Goal: Contribute content: Add original content to the website for others to see

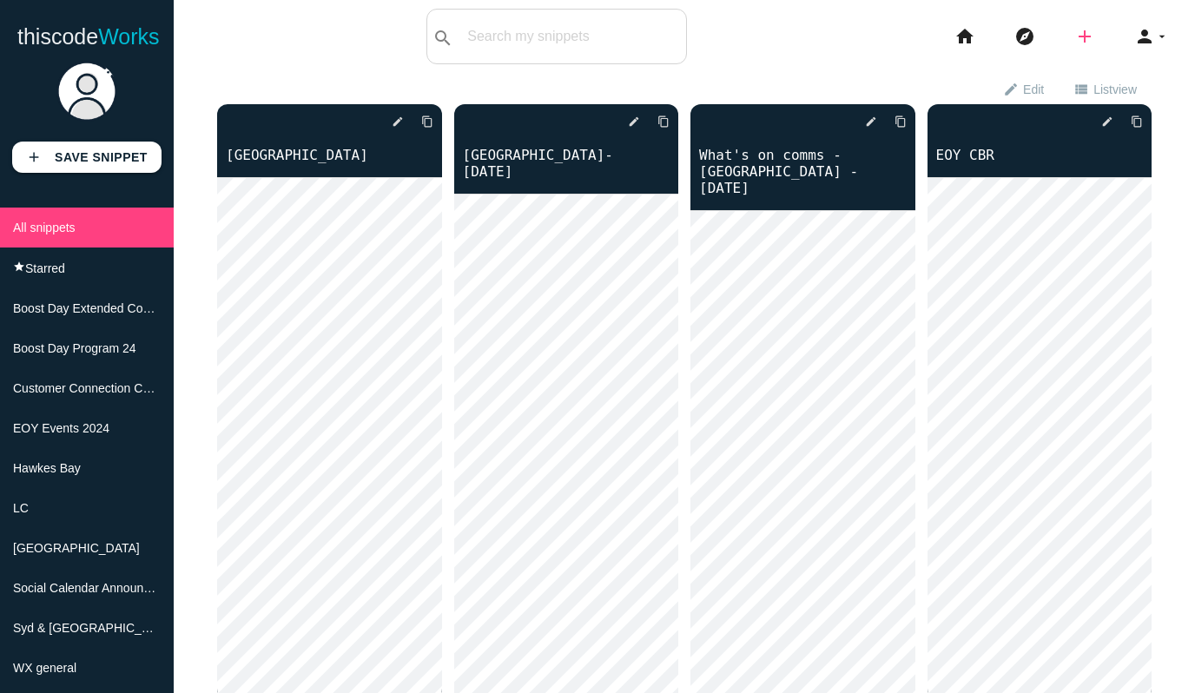
click at [1080, 32] on icon "add" at bounding box center [1084, 37] width 21 height 56
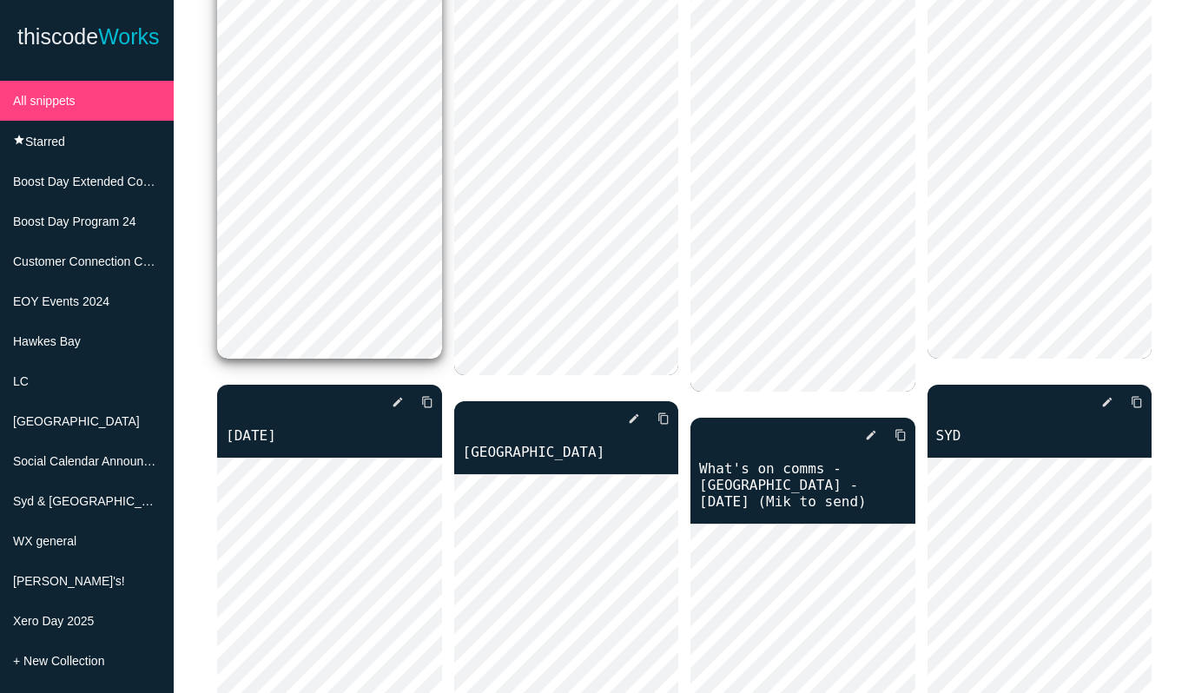
scroll to position [347, 0]
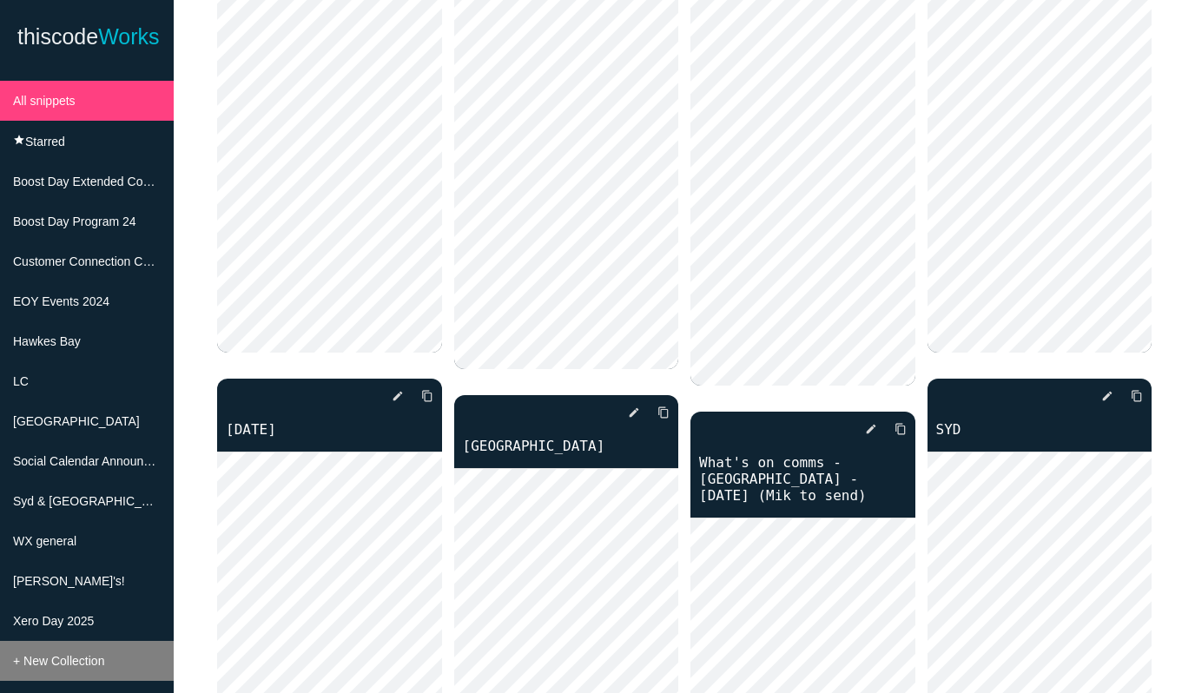
click at [76, 664] on span "+ New Collection" at bounding box center [58, 661] width 91 height 14
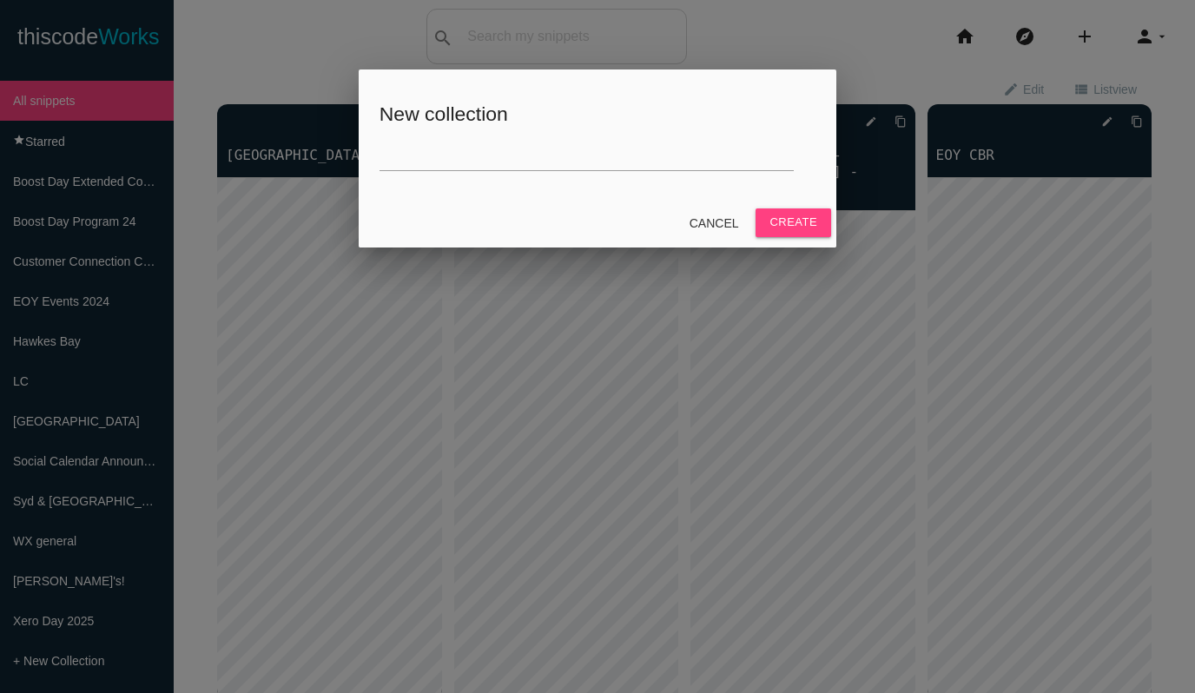
click at [421, 129] on div "New collection" at bounding box center [598, 133] width 478 height 129
click at [420, 121] on h5 "New collection" at bounding box center [598, 114] width 436 height 22
drag, startPoint x: 414, startPoint y: 110, endPoint x: 401, endPoint y: 126, distance: 20.4
click at [413, 111] on h5 "New collection" at bounding box center [598, 114] width 436 height 22
click at [394, 161] on input "text" at bounding box center [587, 152] width 414 height 37
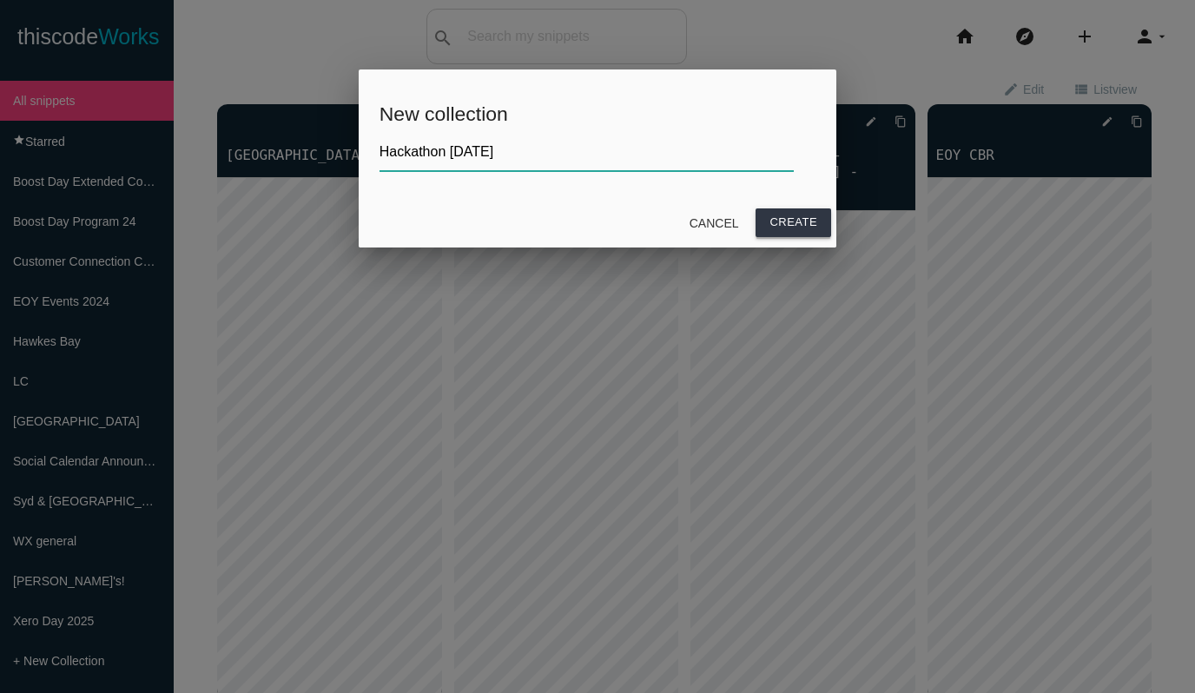
type input "Hackathon [DATE]"
click at [789, 222] on button "Create" at bounding box center [794, 222] width 76 height 28
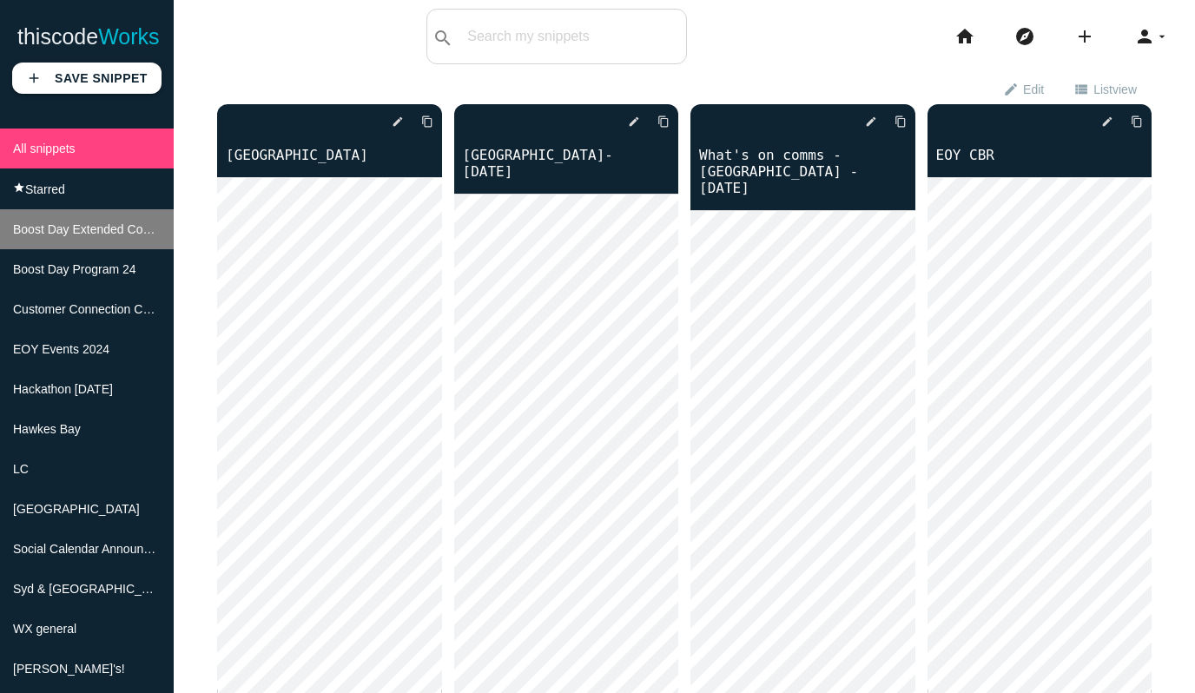
scroll to position [173, 0]
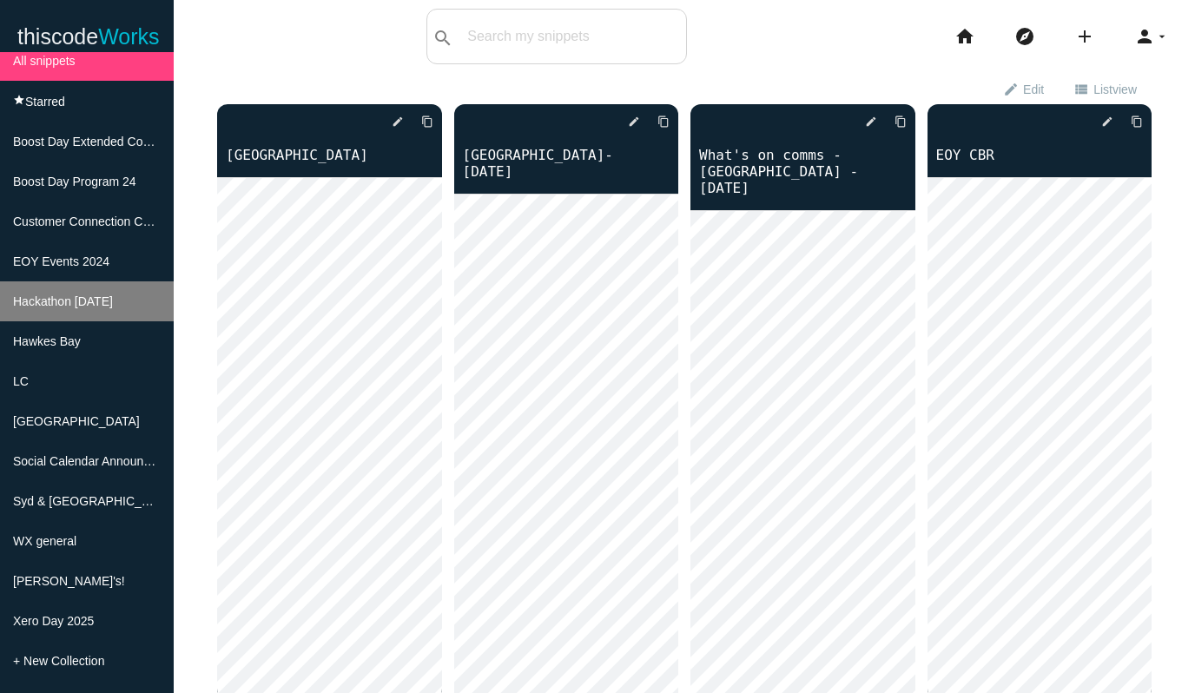
click at [99, 294] on span "Hackathon [DATE]" at bounding box center [63, 301] width 100 height 14
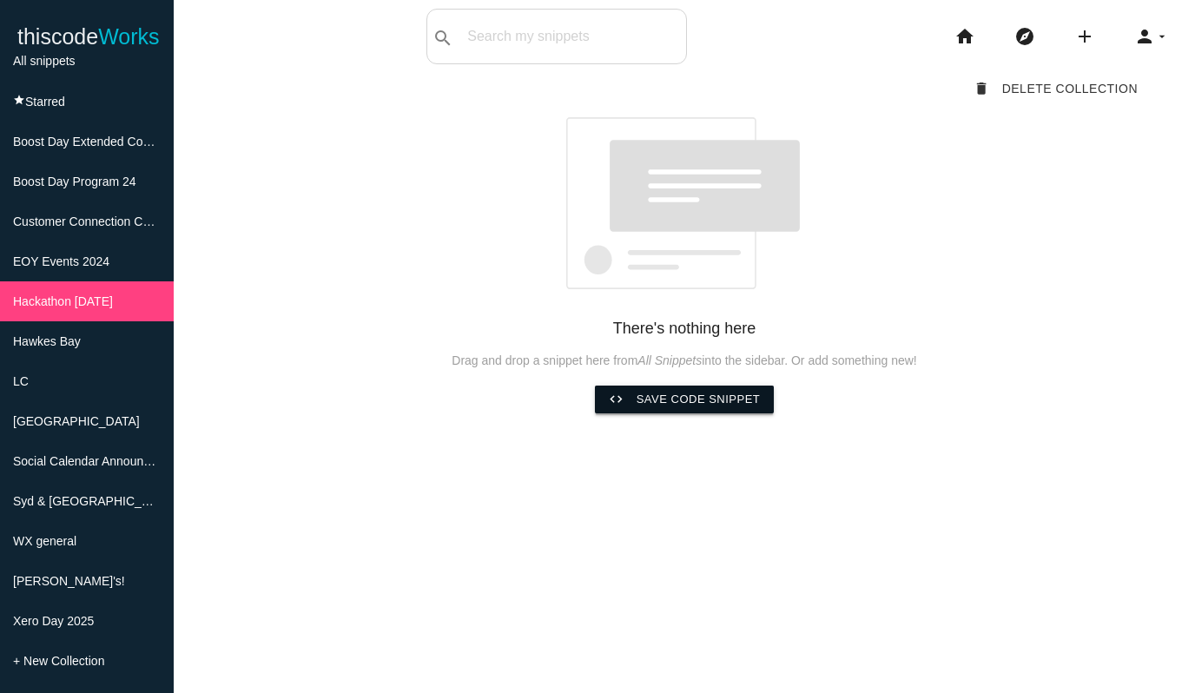
click at [687, 397] on link "code Save code snippet" at bounding box center [685, 400] width 180 height 28
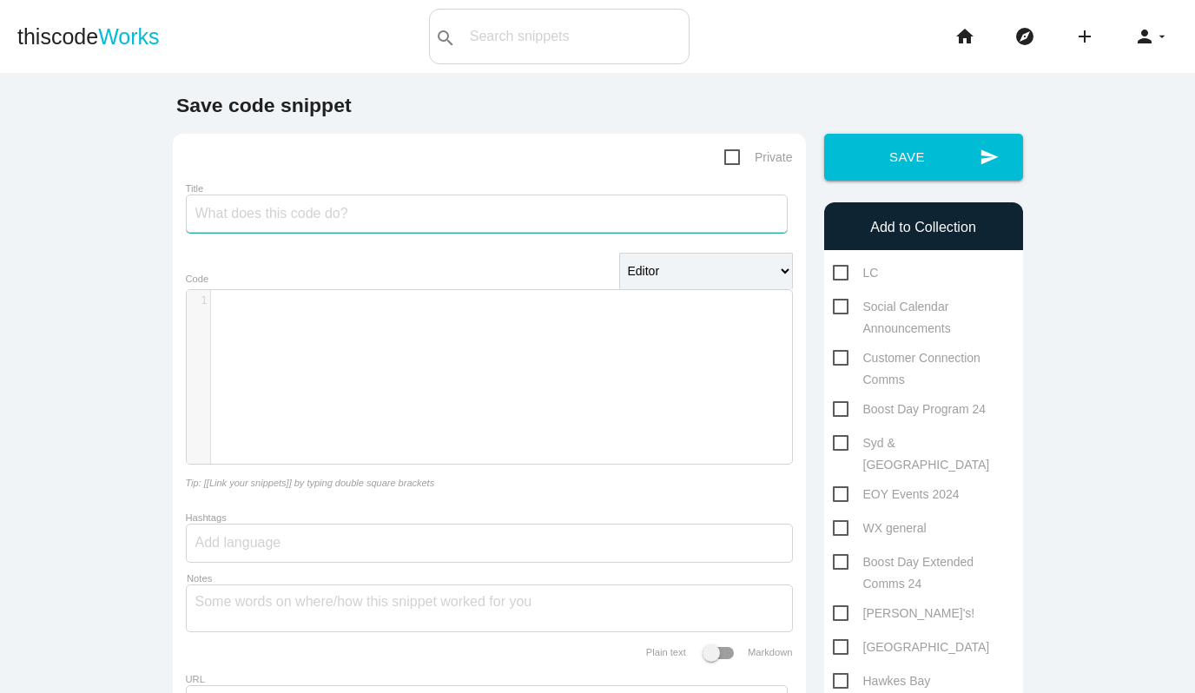
click at [306, 215] on input "Title" at bounding box center [487, 214] width 602 height 38
click at [314, 316] on div "​ x 1 ​" at bounding box center [502, 390] width 631 height 200
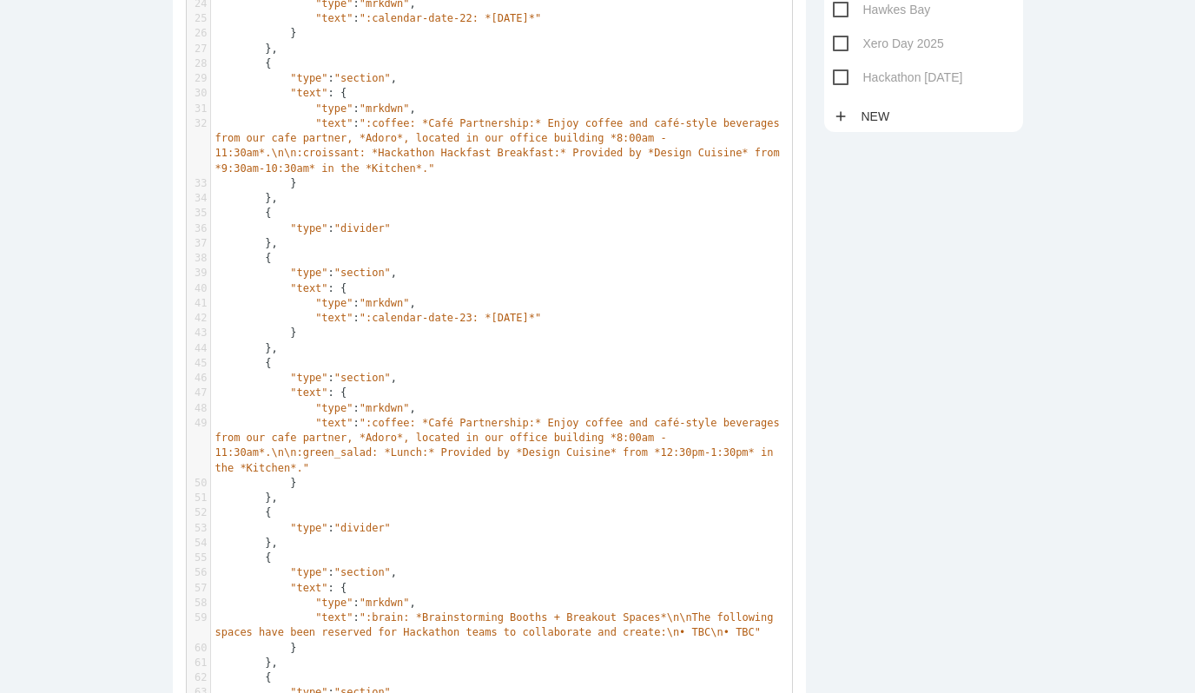
scroll to position [0, 0]
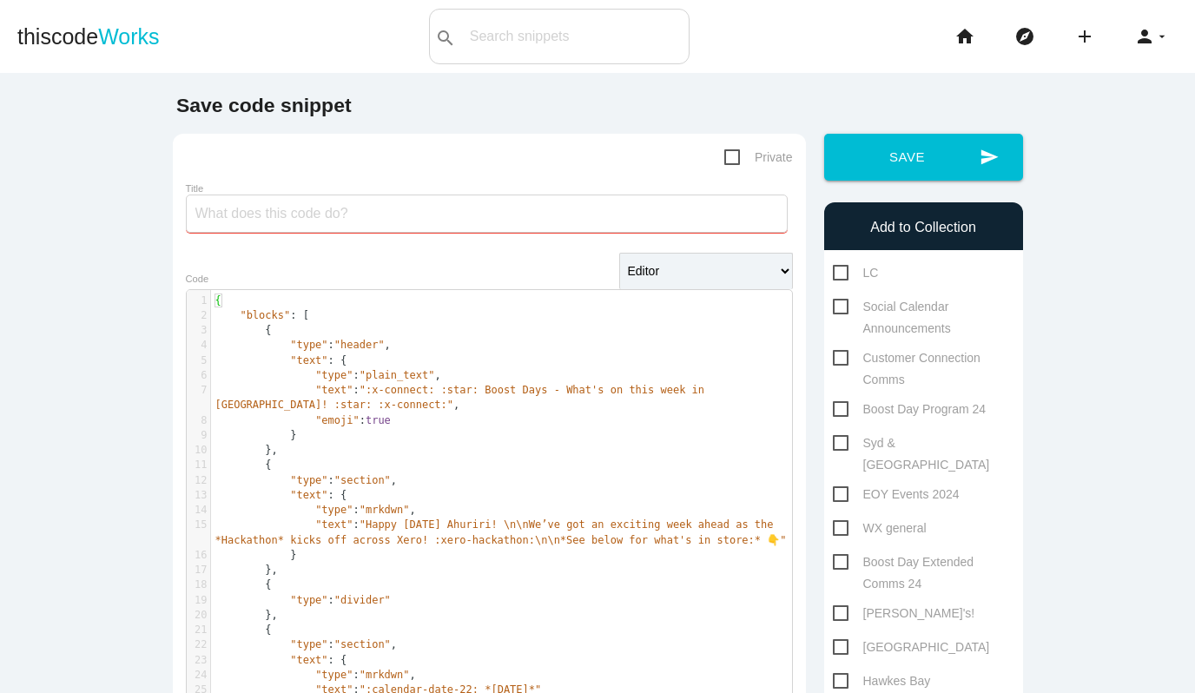
click at [258, 214] on input "Title" at bounding box center [487, 214] width 602 height 38
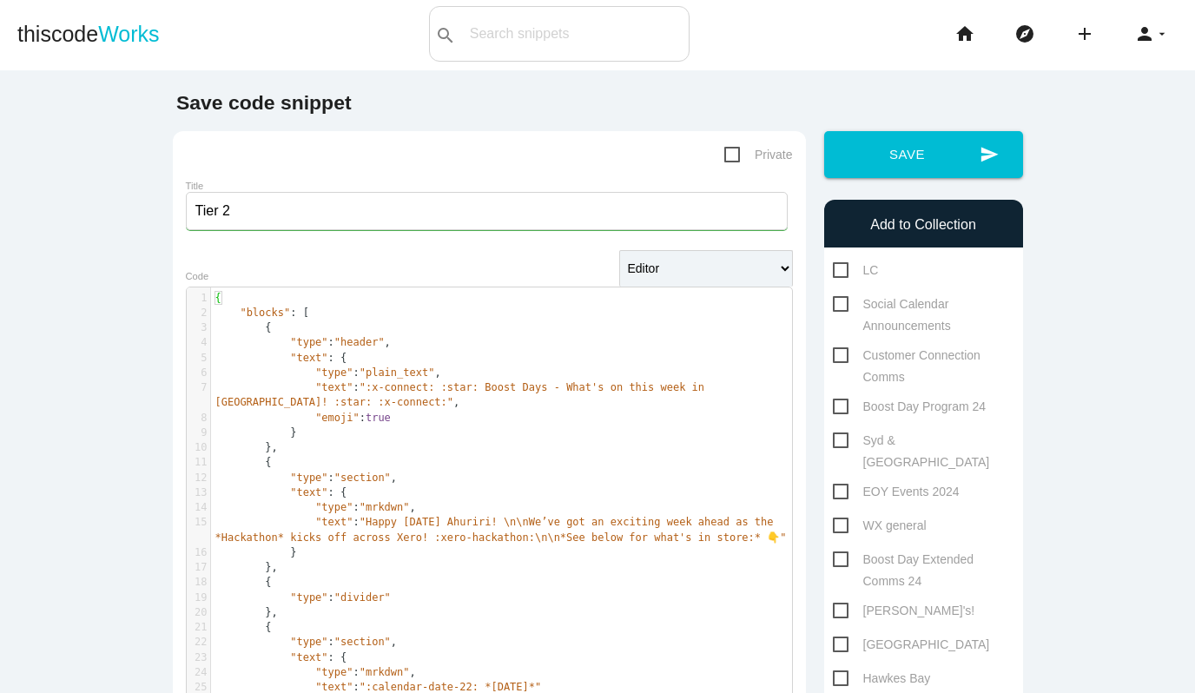
drag, startPoint x: 235, startPoint y: 217, endPoint x: 182, endPoint y: 215, distance: 53.0
click at [186, 215] on input "Tier 2" at bounding box center [487, 211] width 602 height 38
paste input "What’s on this Week” - Comms - Tier 2 locations"
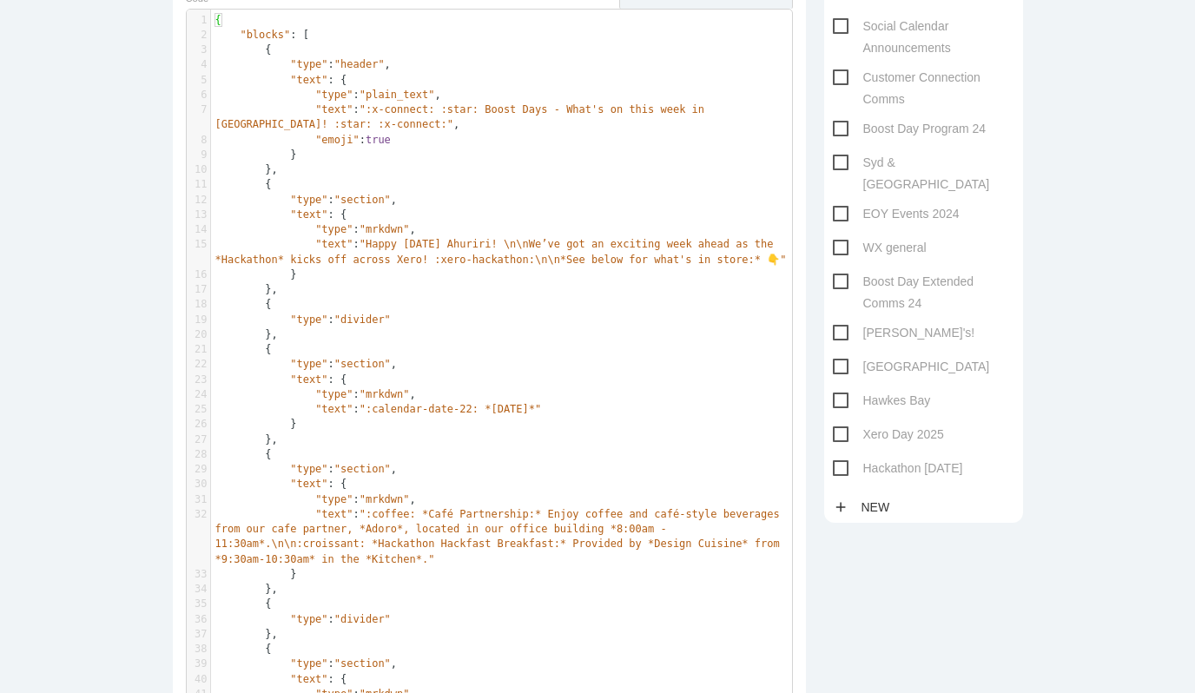
scroll to position [282, 0]
type input "What’s on this Week” - Comms - Tier 2 locations"
click at [837, 456] on span "Hackathon [DATE]" at bounding box center [898, 467] width 130 height 22
click at [837, 456] on input "Hackathon [DATE]" at bounding box center [838, 461] width 11 height 11
checkbox input "true"
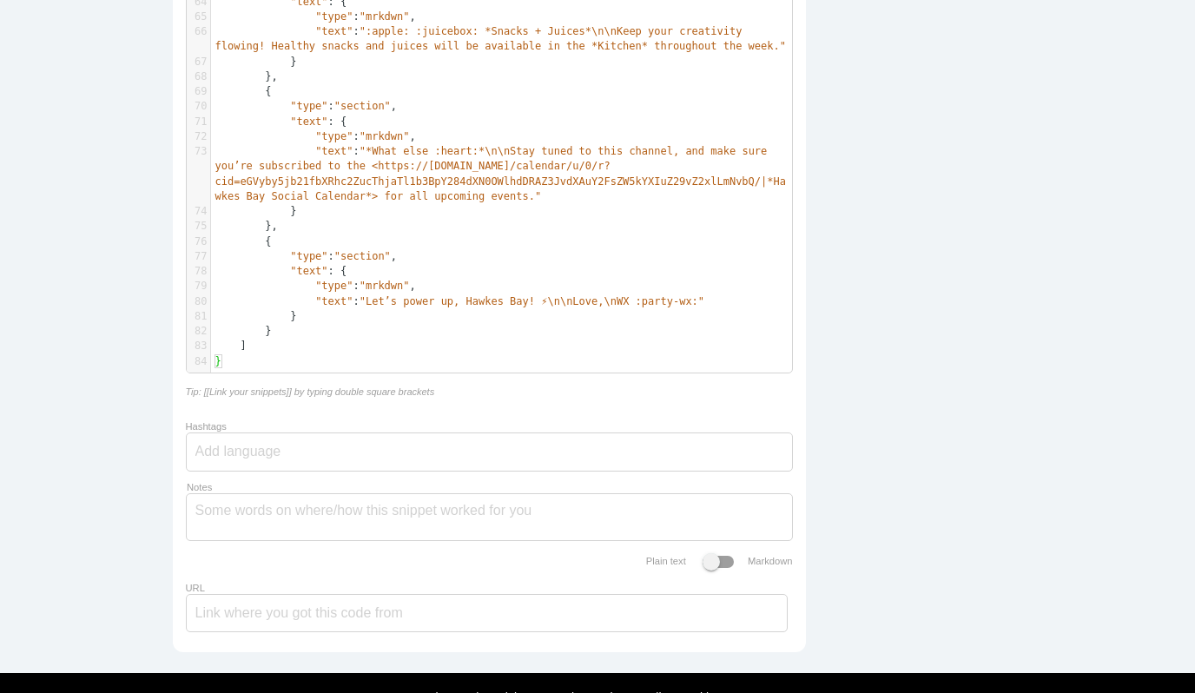
scroll to position [1438, 0]
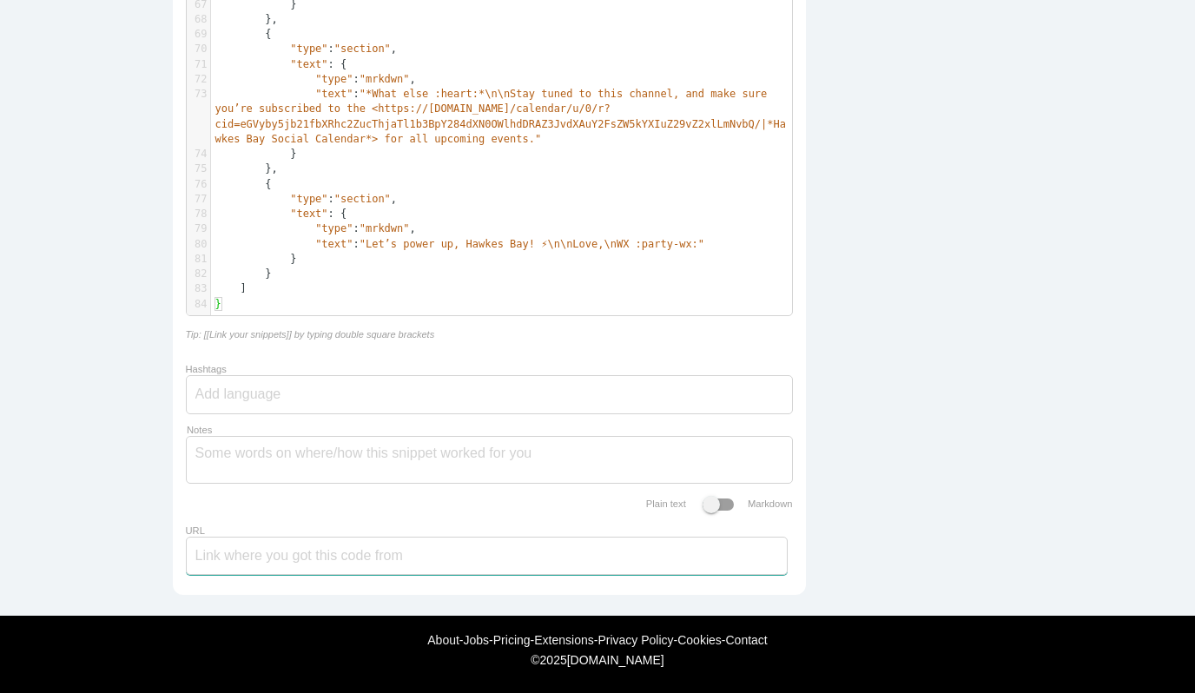
click at [302, 556] on input "URL" at bounding box center [487, 556] width 602 height 38
paste input "https://app.slack.com/block-kit-builder/TTUJY0L22?force_cold_boot=1#%7B%22block…"
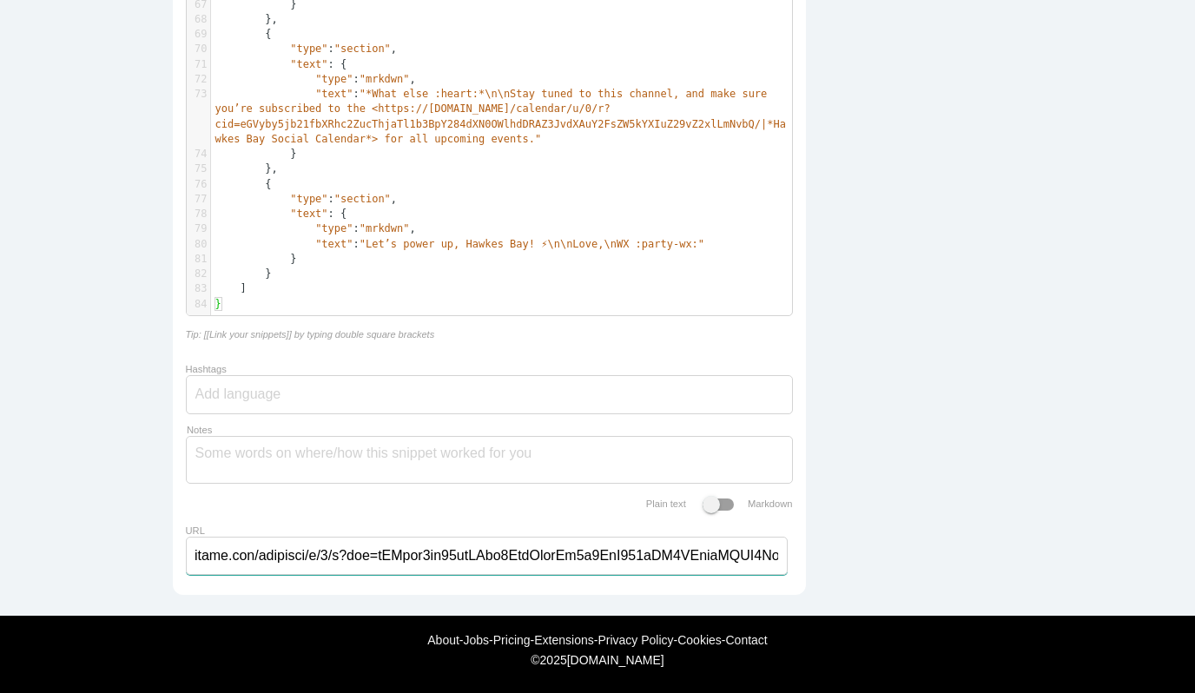
scroll to position [0, 20408]
type input "https://app.slack.com/block-kit-builder/TTUJY0L22?force_cold_boot=1#%7B%22block…"
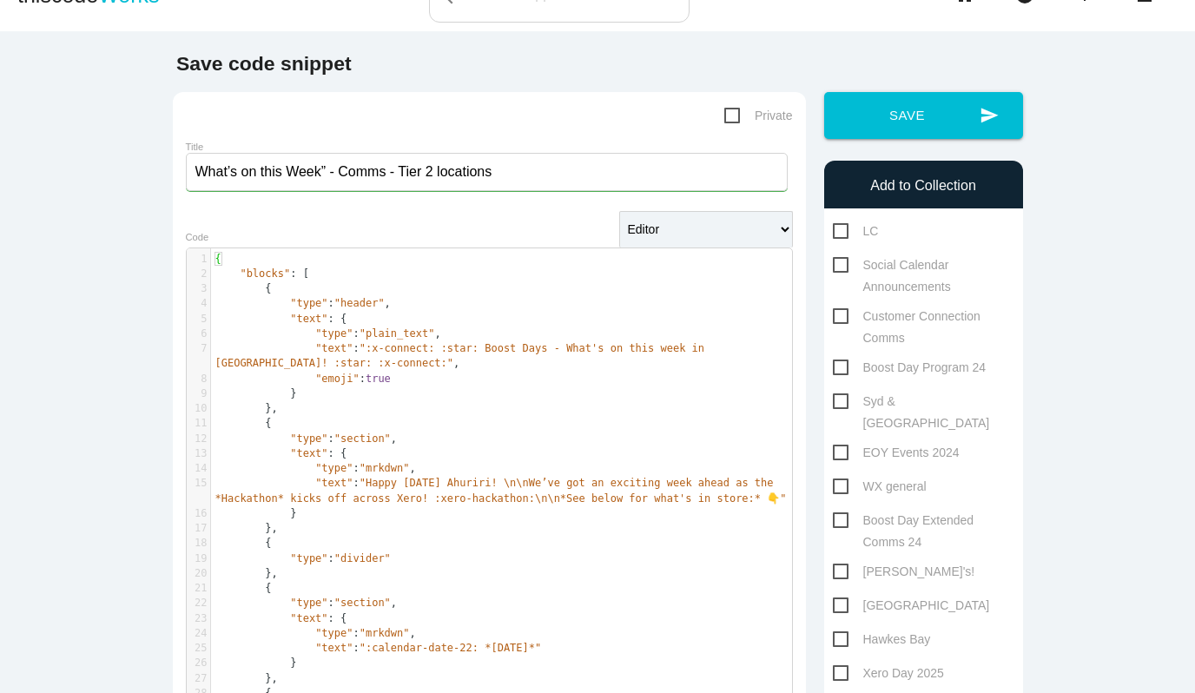
scroll to position [41, 0]
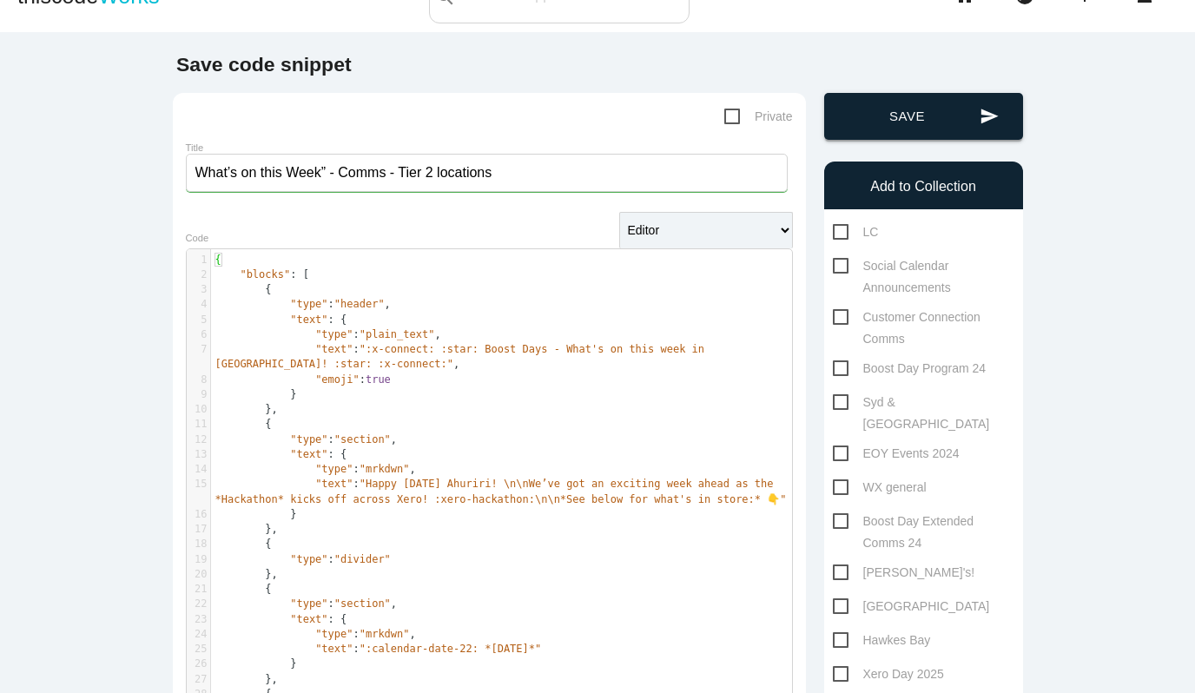
click at [920, 116] on button "send Save" at bounding box center [923, 116] width 199 height 47
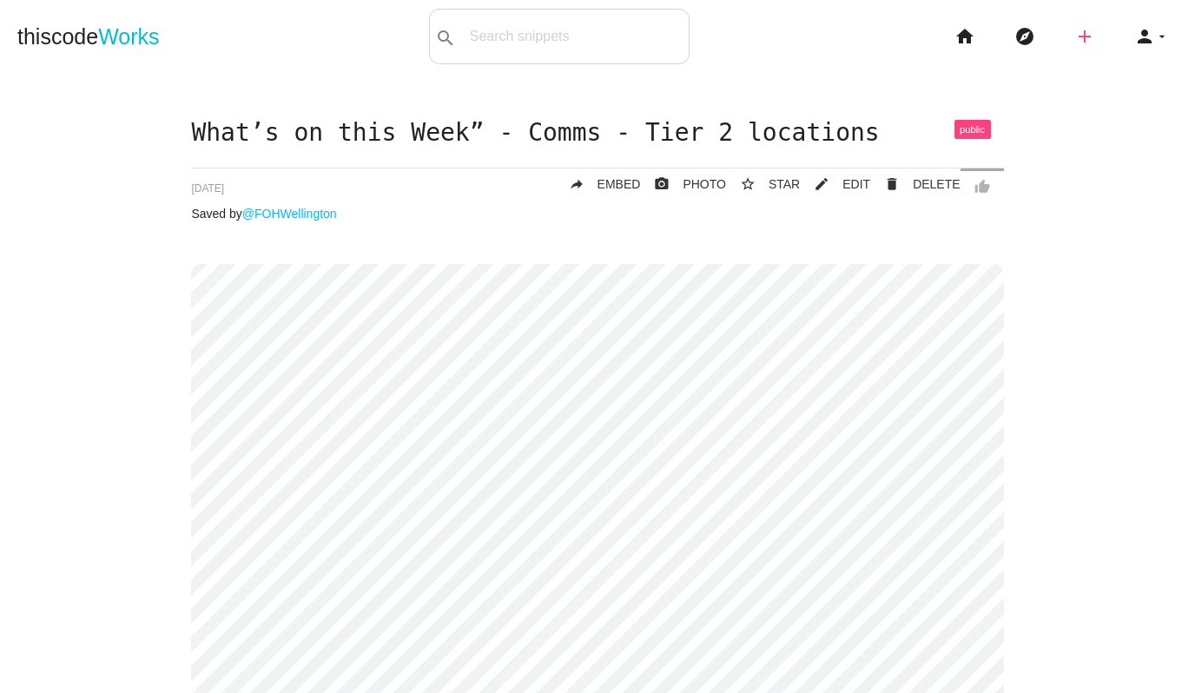
click at [1082, 35] on icon "add" at bounding box center [1084, 37] width 21 height 56
click at [1090, 29] on icon "code" at bounding box center [1085, 30] width 21 height 19
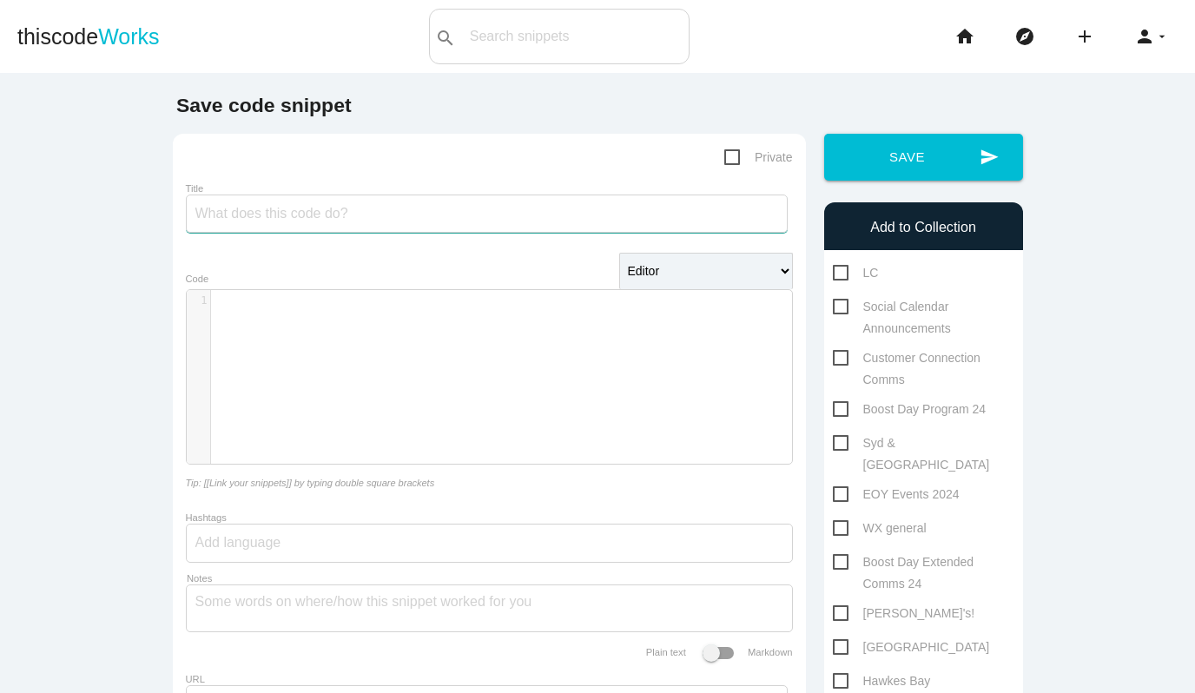
click at [371, 214] on input "Title" at bounding box center [487, 214] width 602 height 38
click at [277, 316] on div "​ x 1 ​" at bounding box center [502, 390] width 631 height 200
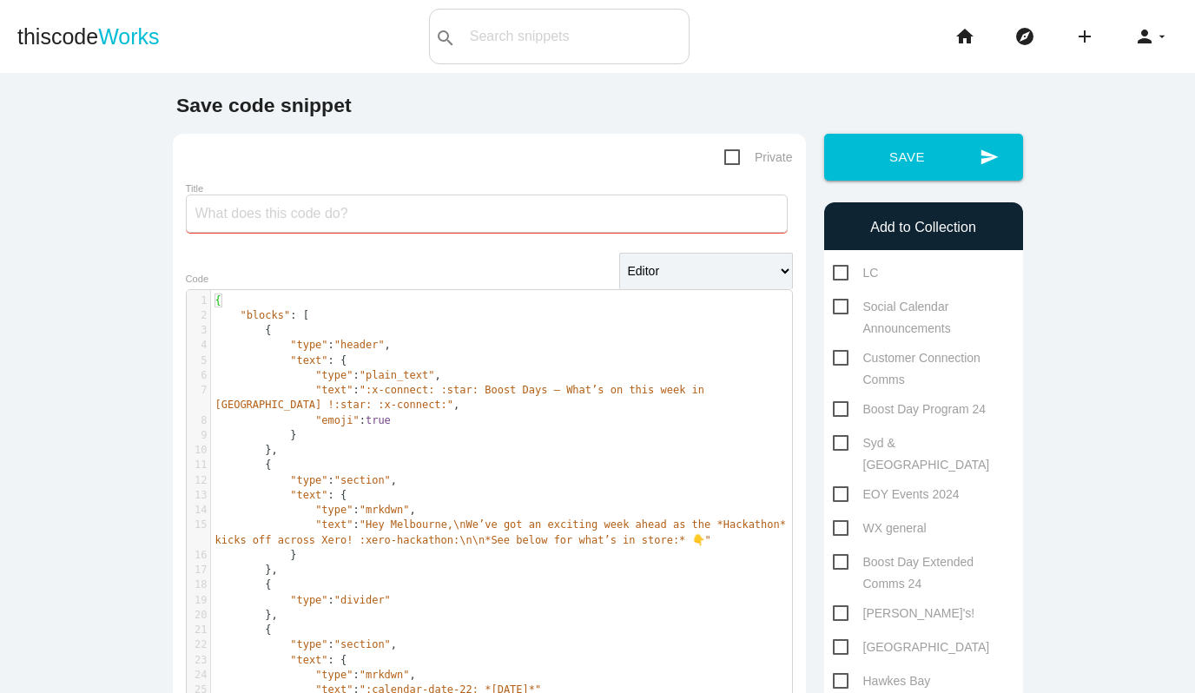
click at [294, 210] on input "Title" at bounding box center [487, 214] width 602 height 38
paste input "What’s on this Week” - Comms - Tier 1 locations"
click at [196, 214] on input "What’s on this Week” - Comms - Tier 1 locations" at bounding box center [487, 214] width 602 height 38
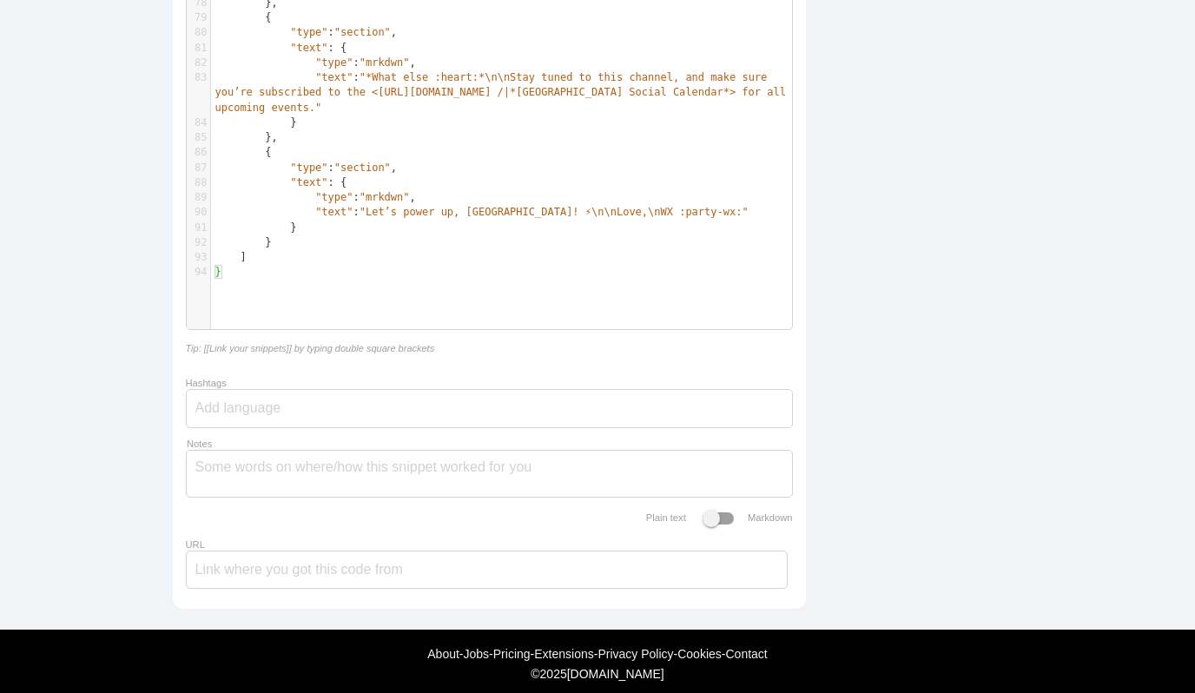
scroll to position [1649, 0]
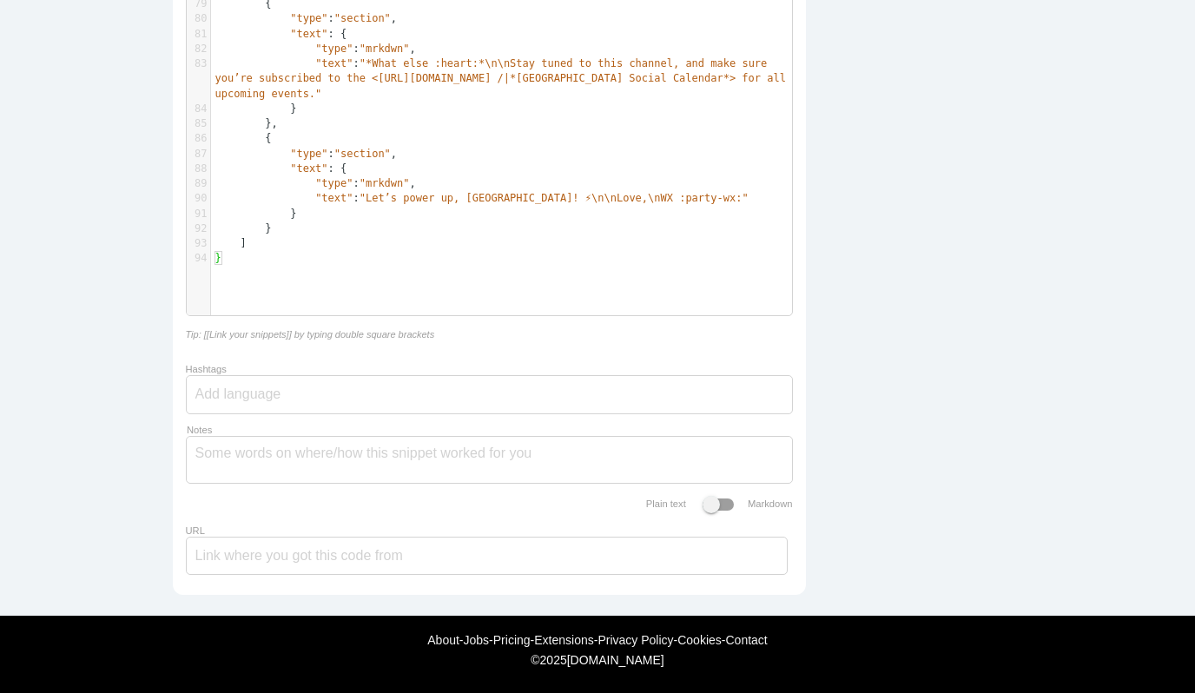
type input ""What’s on this Week” - Comms - Tier 1 locations"
click at [259, 552] on input "URL" at bounding box center [487, 556] width 602 height 38
paste input "https://app.slack.com/block-kit-builder/TTUJY0L22?force_cold_boot=1#%7B%22block…"
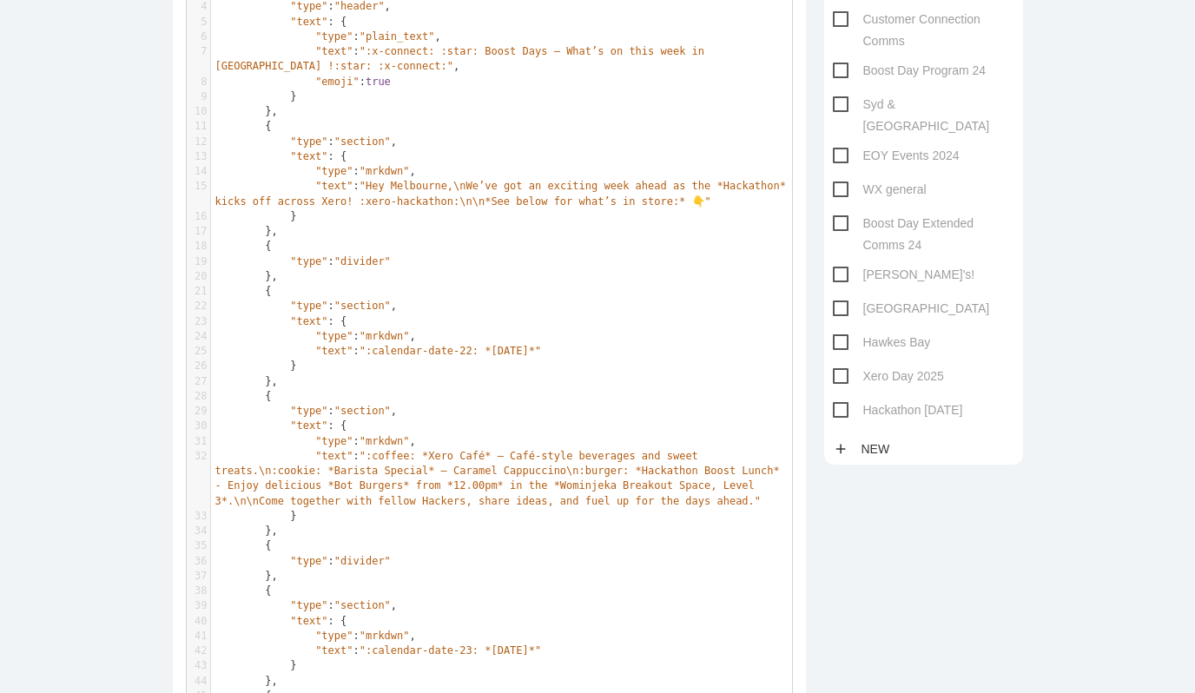
scroll to position [253, 0]
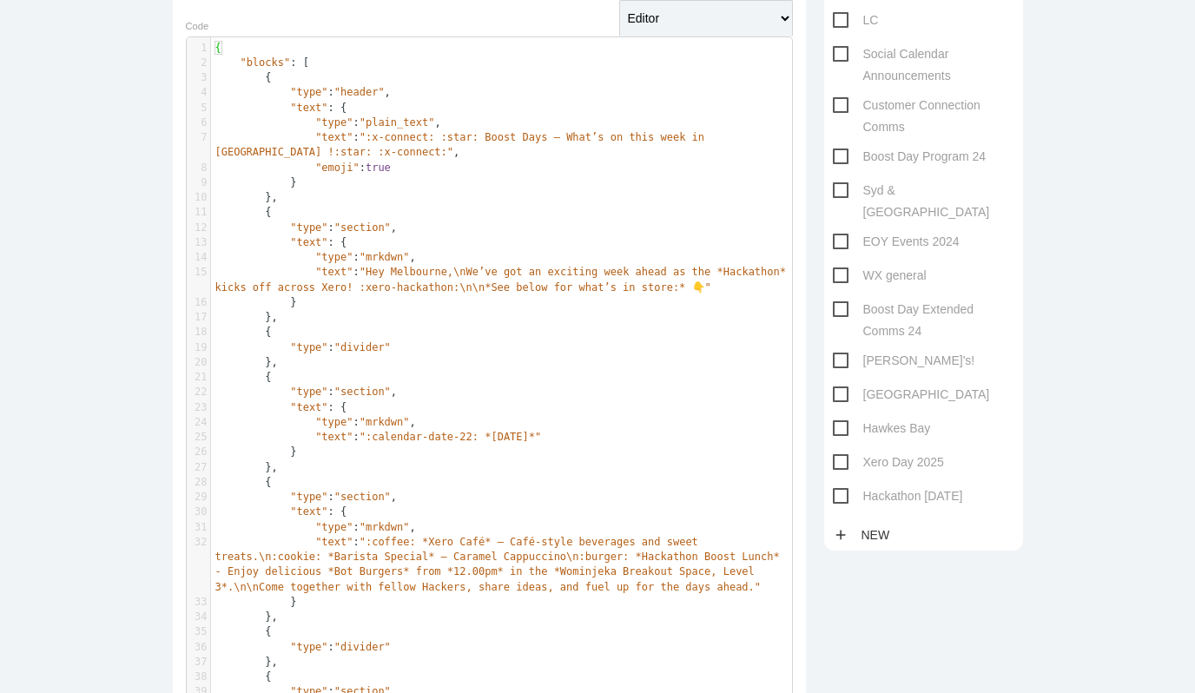
type input "https://app.slack.com/block-kit-builder/TTUJY0L22?force_cold_boot=1#%7B%22block…"
click at [837, 486] on span "Hackathon [DATE]" at bounding box center [898, 497] width 130 height 22
click at [837, 486] on input "Hackathon [DATE]" at bounding box center [838, 491] width 11 height 11
checkbox input "true"
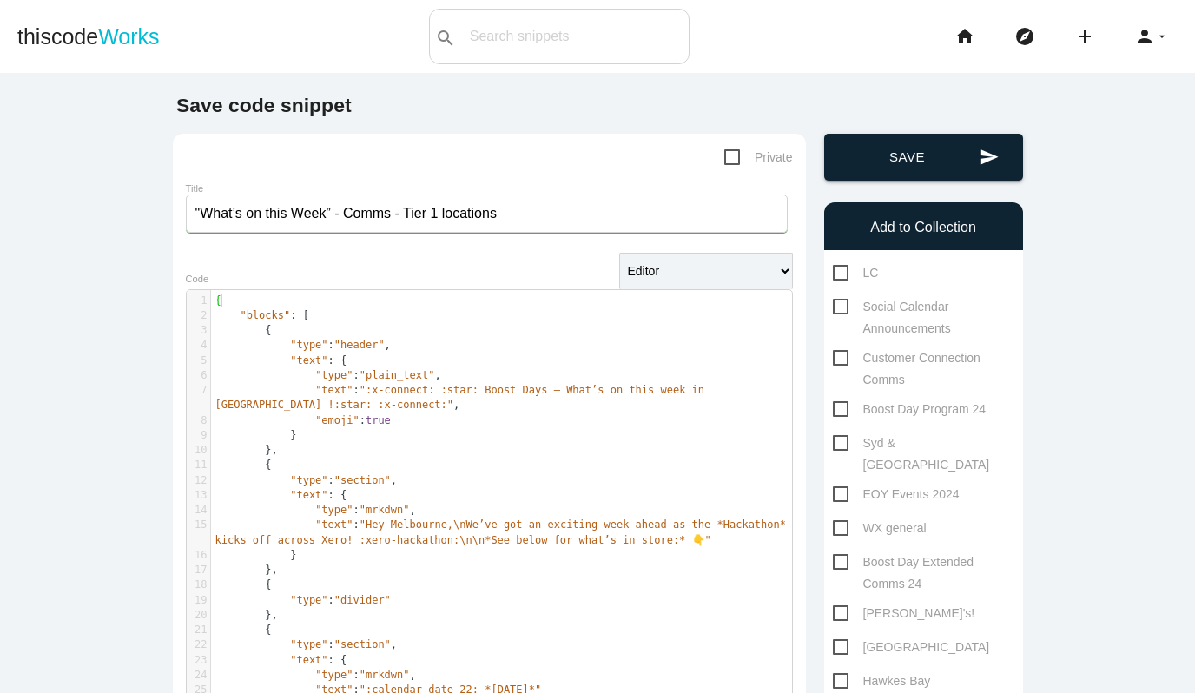
click at [938, 150] on button "send Save" at bounding box center [923, 157] width 199 height 47
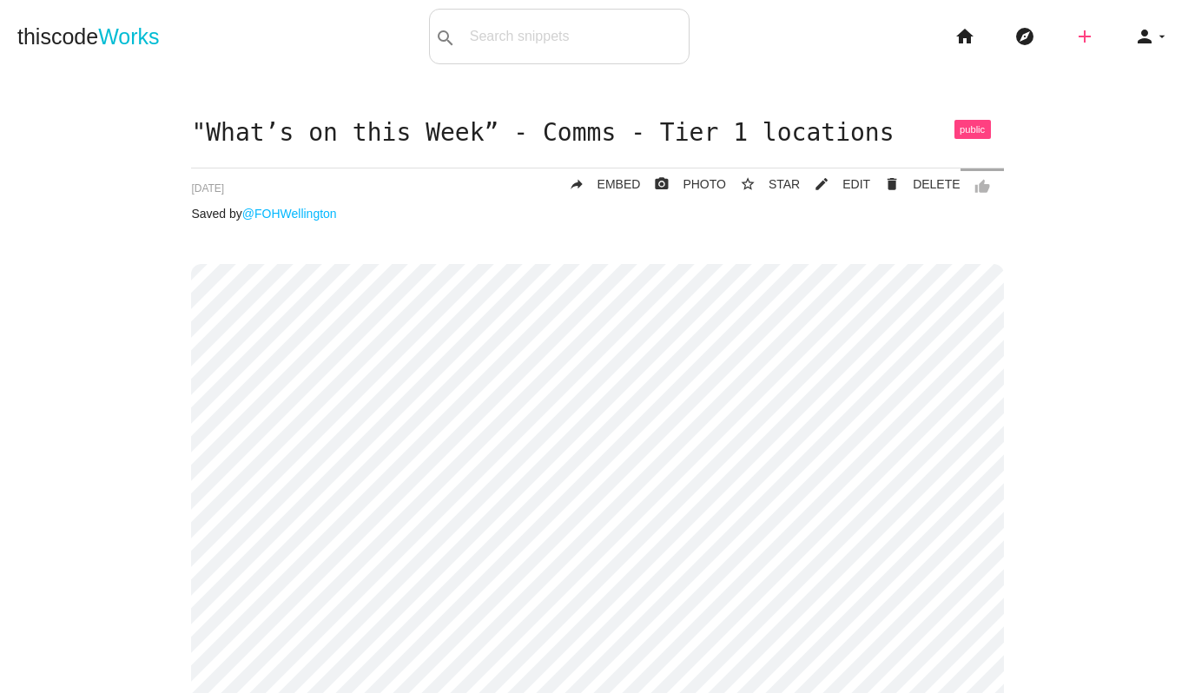
click at [1077, 37] on icon "add" at bounding box center [1084, 37] width 21 height 56
click at [1112, 29] on link "code Snippet" at bounding box center [1122, 30] width 122 height 43
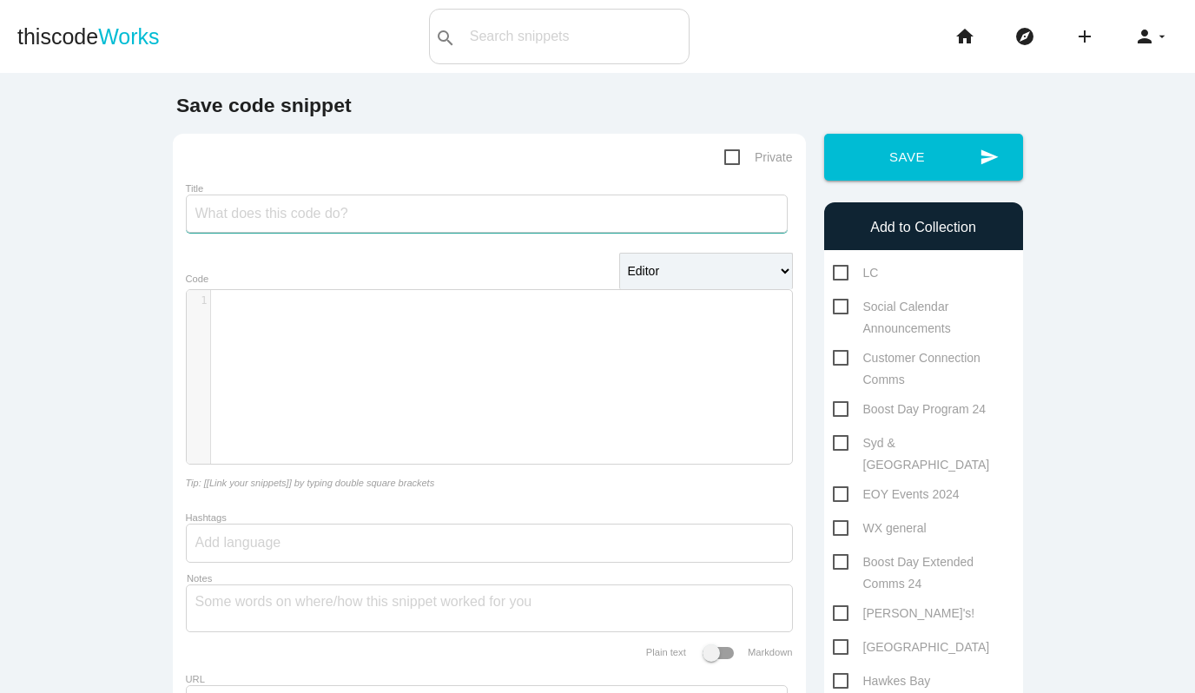
click at [229, 218] on input "Title" at bounding box center [487, 214] width 602 height 38
paste input "“Get Ready Xeros: Hackathon is BACK!” Comms"
type input "“Get Ready Xeros: Hackathon is BACK!” Comms"
click at [355, 334] on div "​ x 1 ​" at bounding box center [502, 390] width 631 height 200
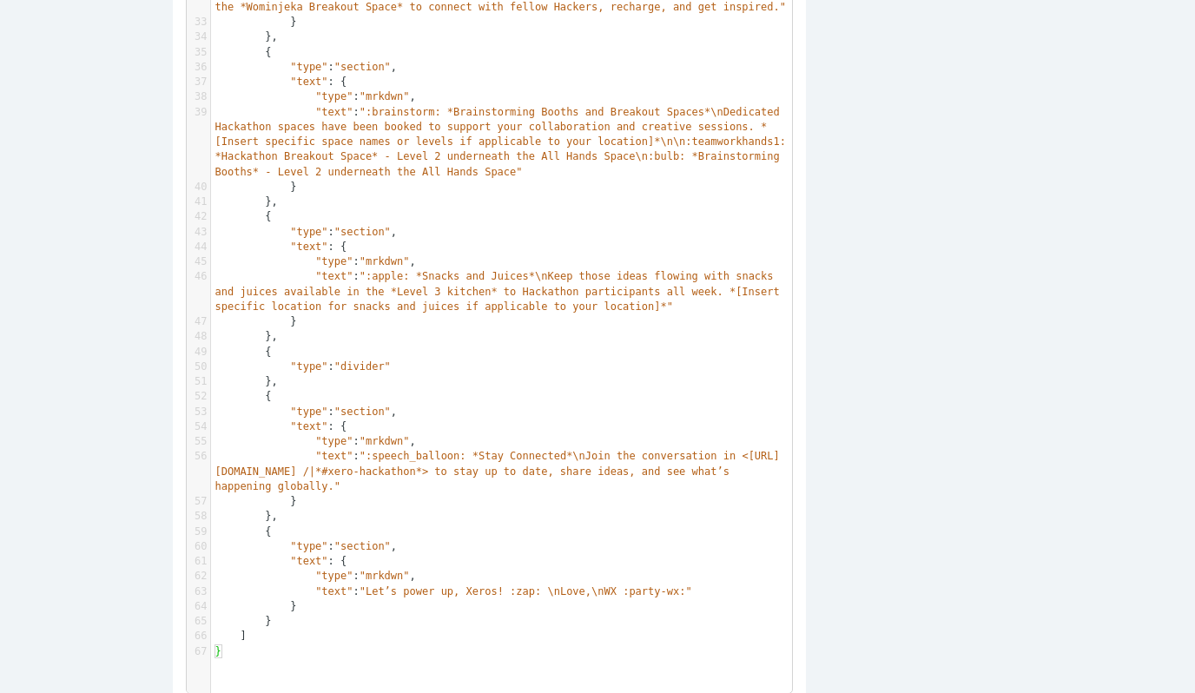
scroll to position [1229, 0]
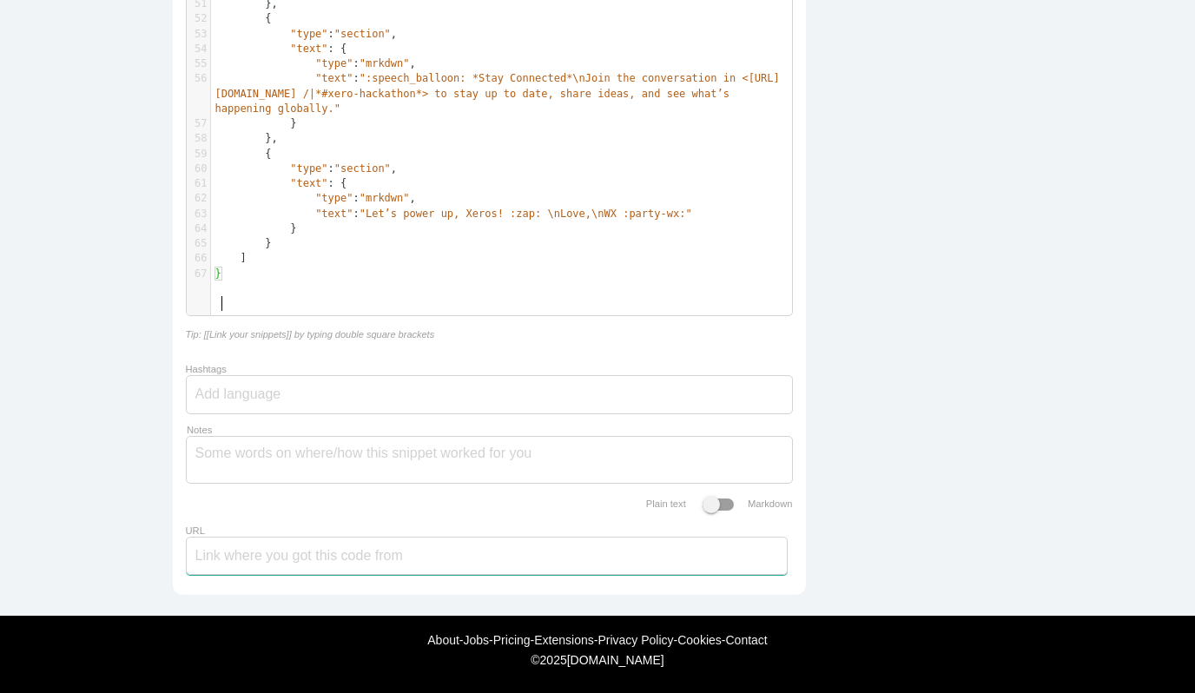
click at [243, 557] on input "URL" at bounding box center [487, 556] width 602 height 38
paste input "https://app.slack.com/block-kit-builder/TTUJY0L22?force_cold_boot=1#%7B%22block…"
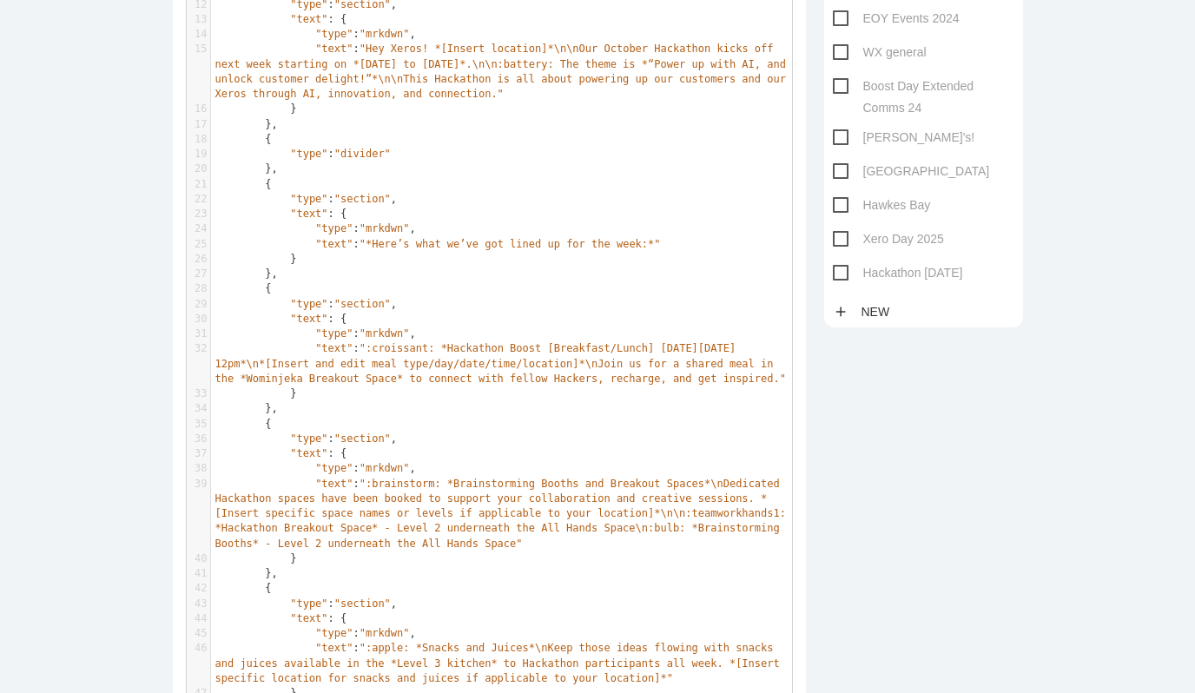
scroll to position [461, 0]
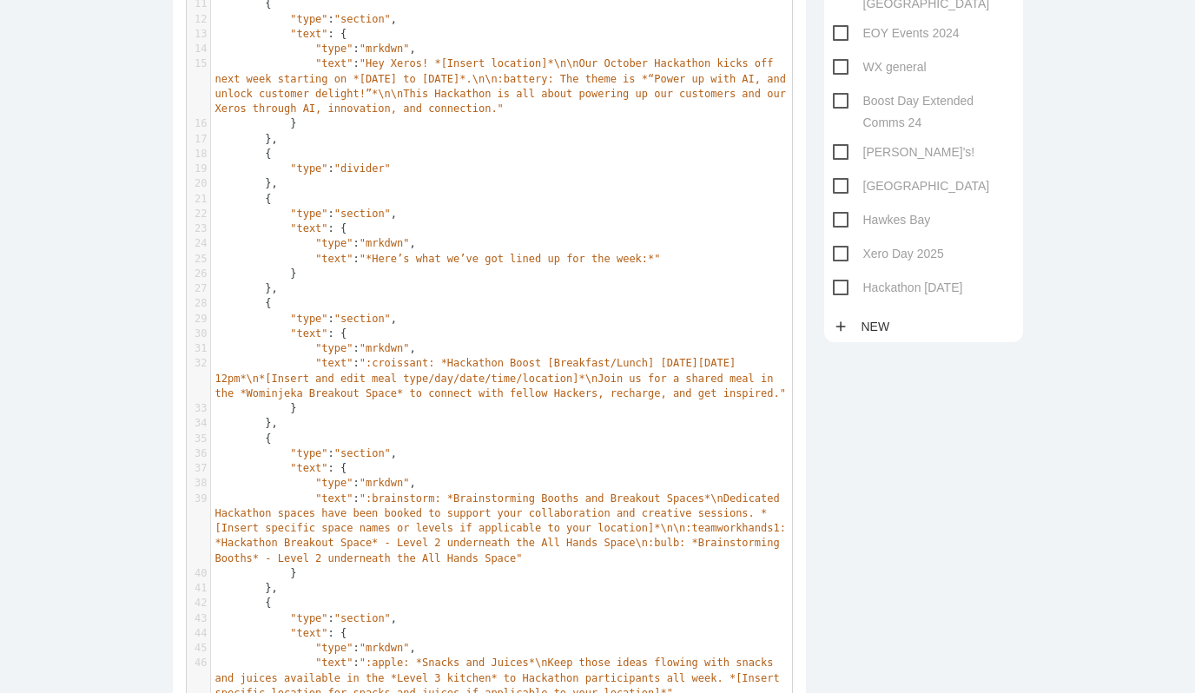
type input "https://app.slack.com/block-kit-builder/TTUJY0L22?force_cold_boot=1#%7B%22block…"
click at [837, 277] on span "Hackathon [DATE]" at bounding box center [898, 288] width 130 height 22
click at [837, 277] on input "Hackathon [DATE]" at bounding box center [838, 282] width 11 height 11
checkbox input "true"
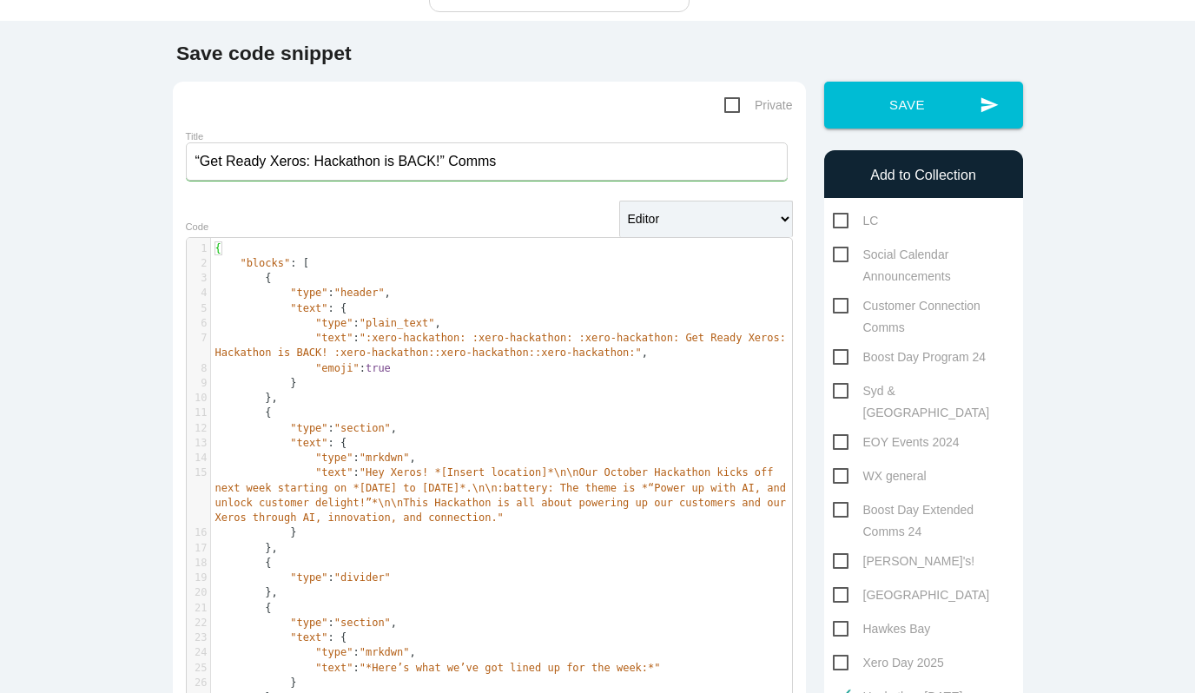
scroll to position [0, 0]
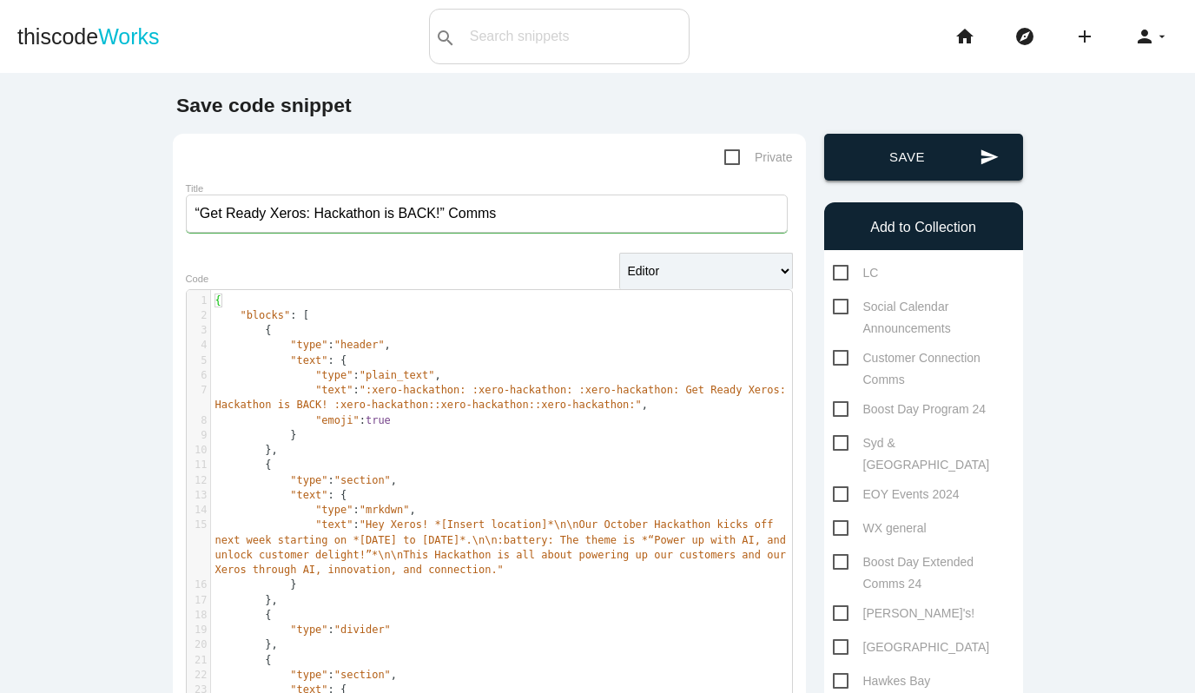
click at [869, 162] on button "send Save" at bounding box center [923, 157] width 199 height 47
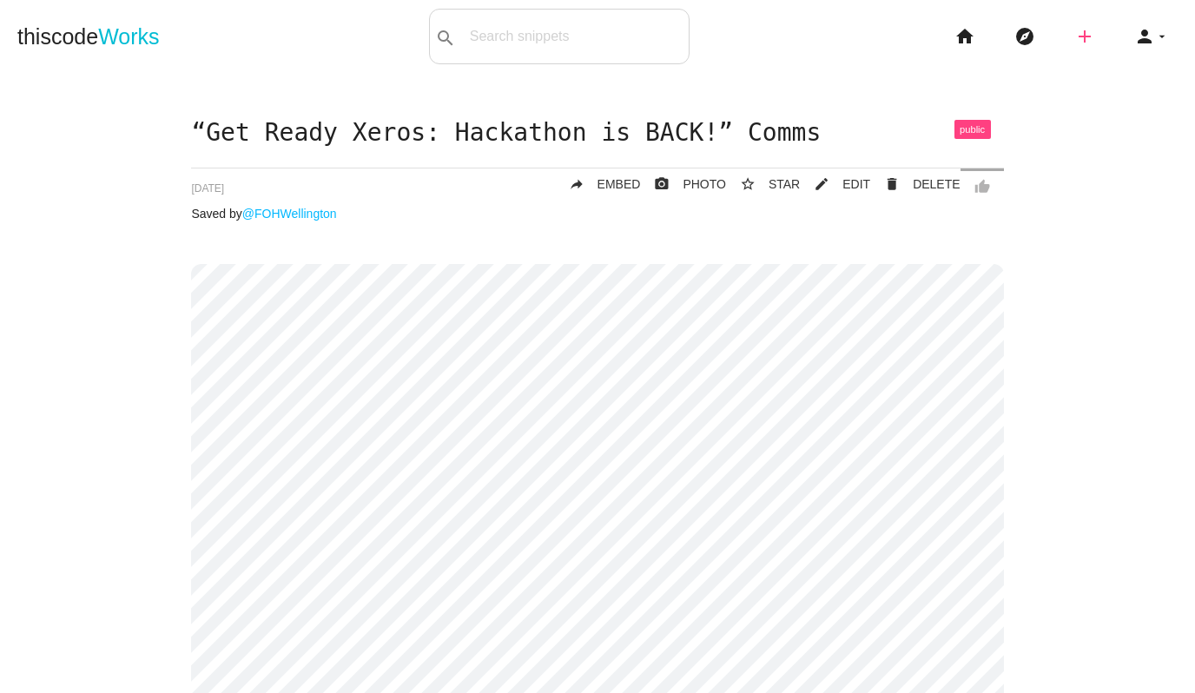
click at [1086, 43] on icon "add" at bounding box center [1084, 37] width 21 height 56
click at [1094, 31] on icon "code" at bounding box center [1085, 30] width 21 height 19
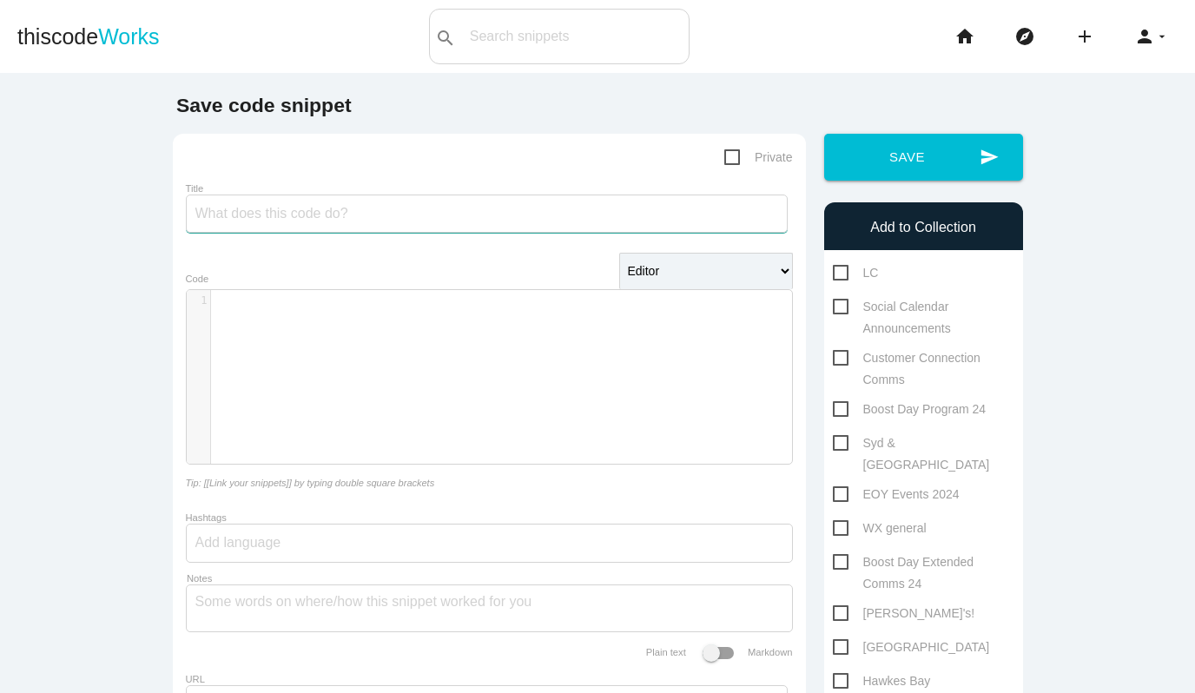
click at [379, 210] on input "Title" at bounding box center [487, 214] width 602 height 38
paste input "“Half Way Through” Comms - Wednesday 23rd October"
click at [377, 329] on div "​ x 1 ​" at bounding box center [502, 390] width 631 height 200
drag, startPoint x: 624, startPoint y: 210, endPoint x: 244, endPoint y: 191, distance: 380.0
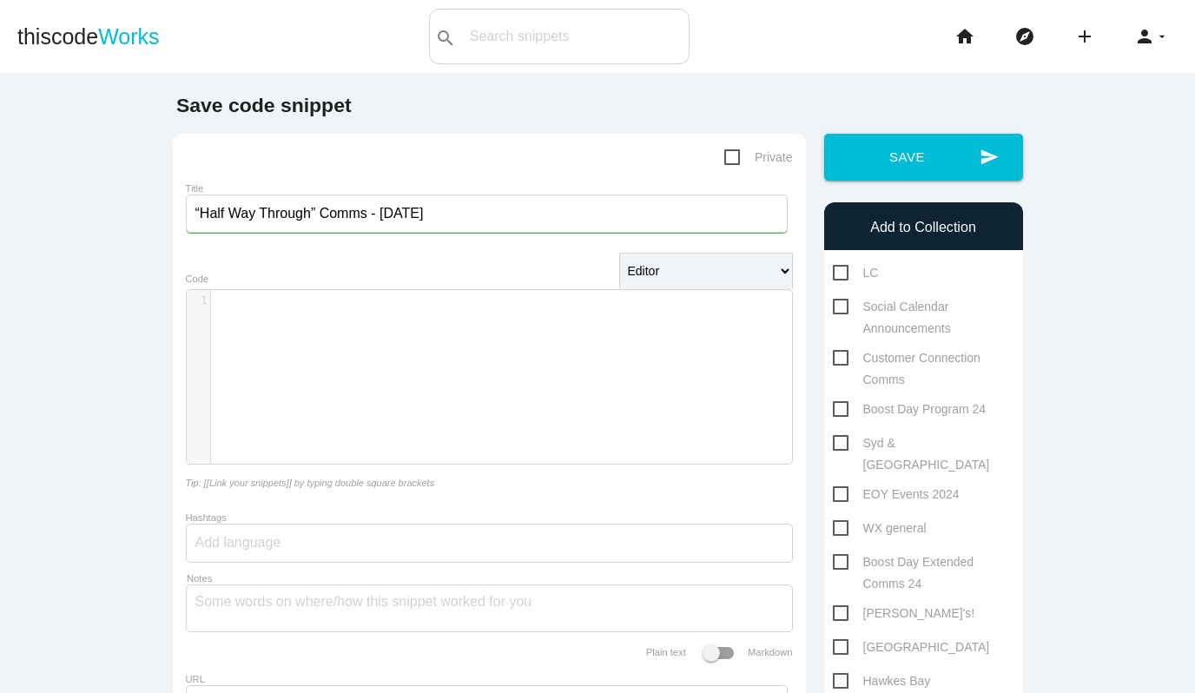
click at [244, 191] on div "Title “Half Way Through” Comms - Wednesday 23rd October" at bounding box center [489, 210] width 607 height 59
paste input "We’re halfway through Hackathon week"
type input "“We’re halfway through Hackathon week” Comms - Wednesday 23rd October"
click at [509, 341] on div "​ x 1 ​" at bounding box center [502, 390] width 631 height 200
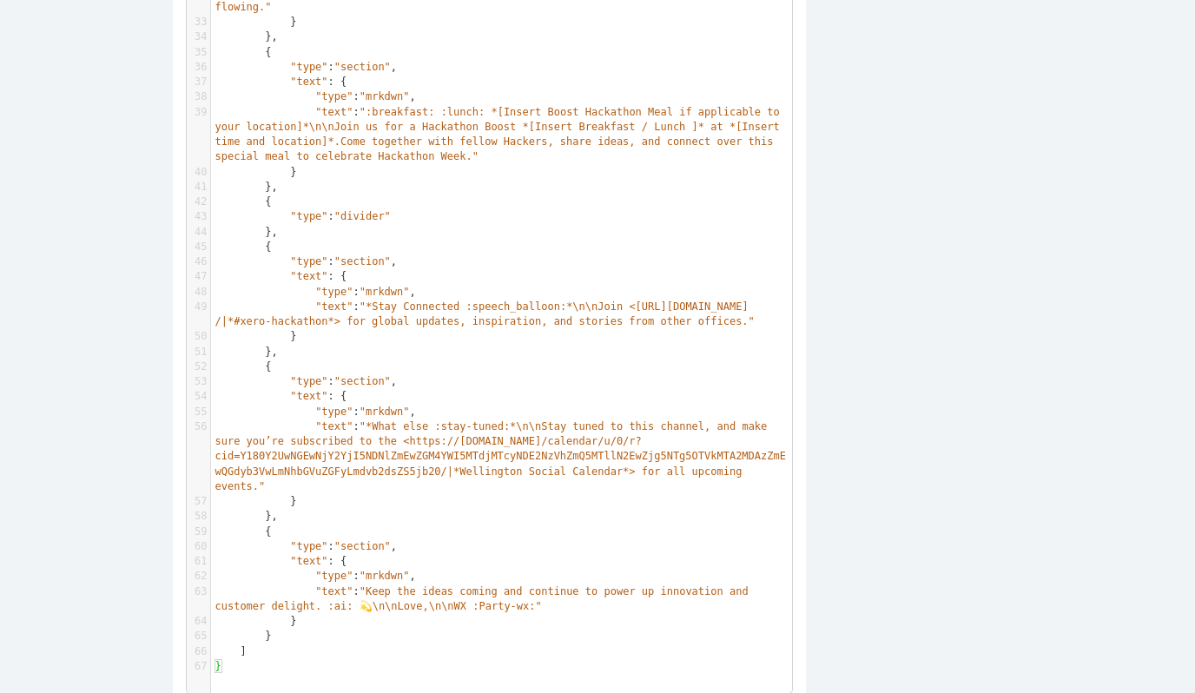
scroll to position [1229, 0]
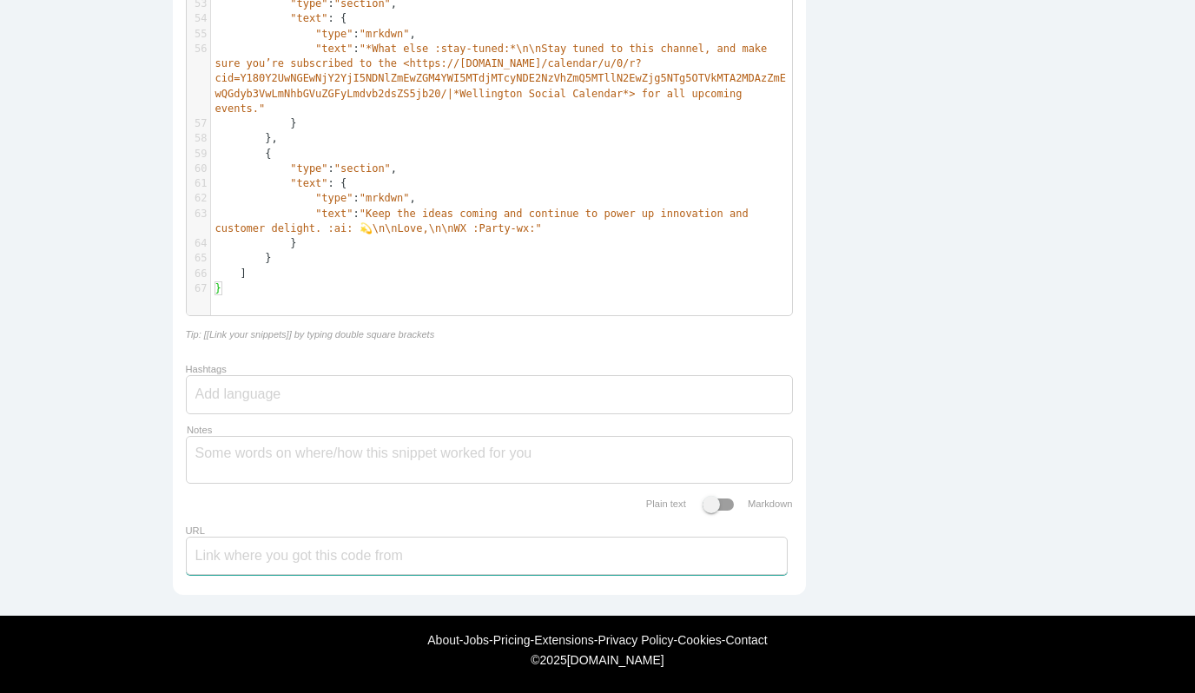
click at [235, 558] on input "URL" at bounding box center [487, 556] width 602 height 38
paste input "https://app.slack.com/block-kit-builder/TTUJY0L22?force_cold_boot=1#%7B%22block…"
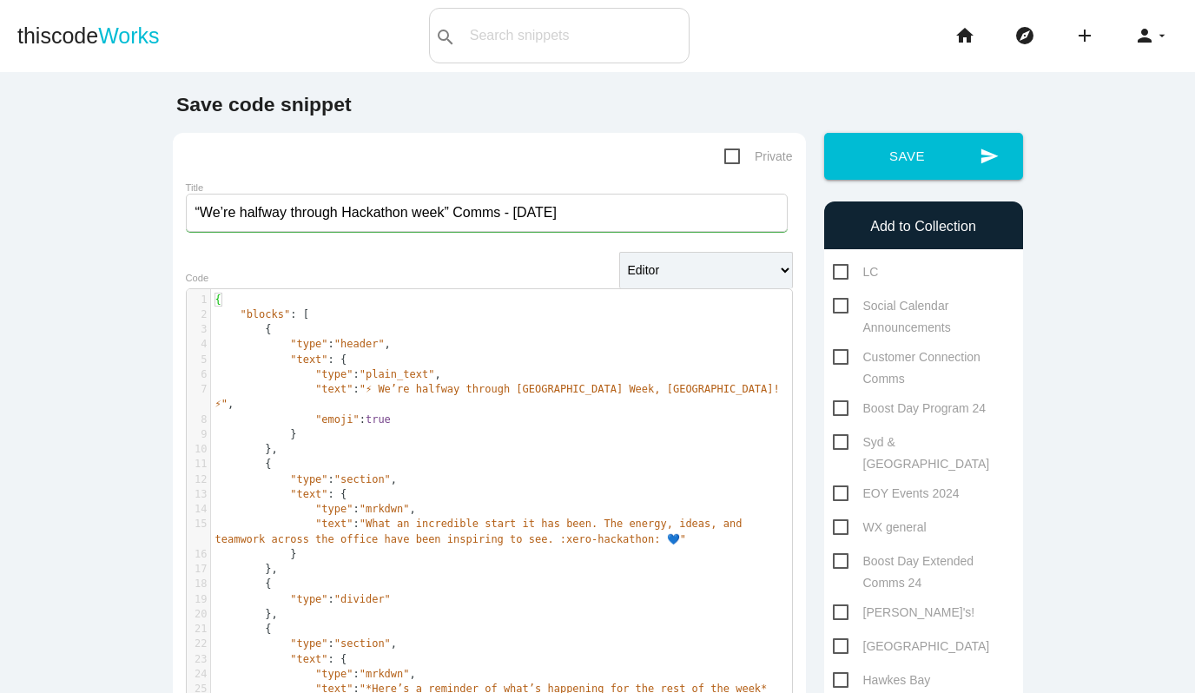
scroll to position [0, 0]
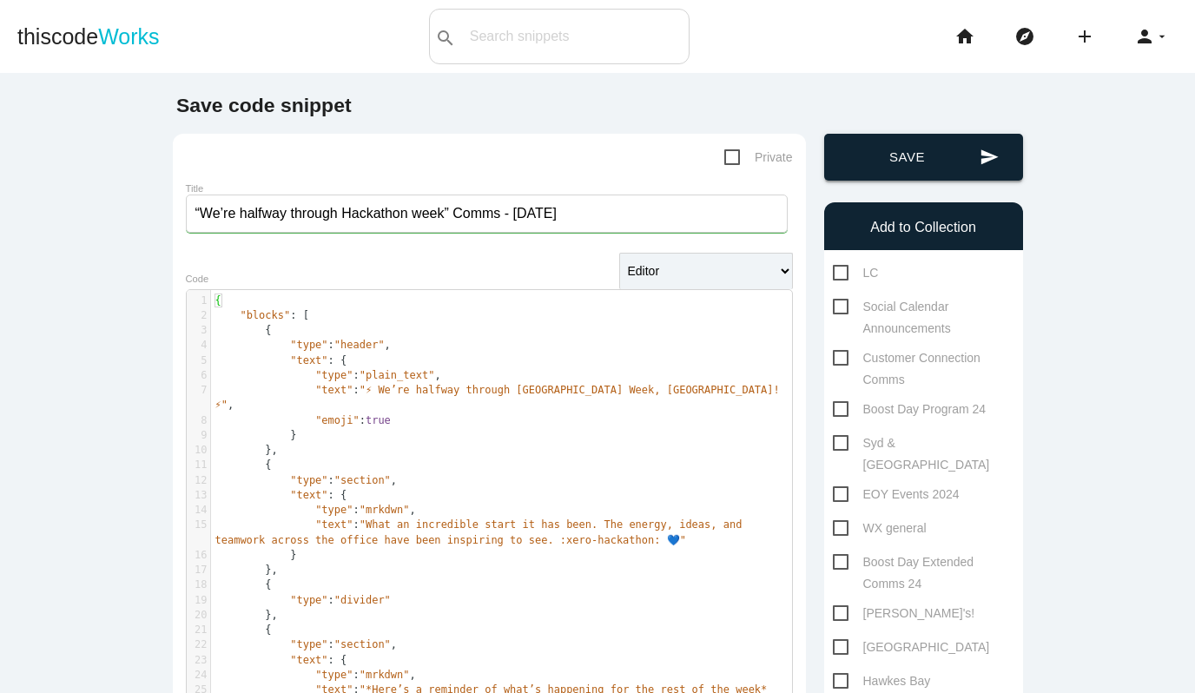
type input "https://app.slack.com/block-kit-builder/TTUJY0L22?force_cold_boot=1#%7B%22block…"
click at [923, 158] on button "send Save" at bounding box center [923, 157] width 199 height 47
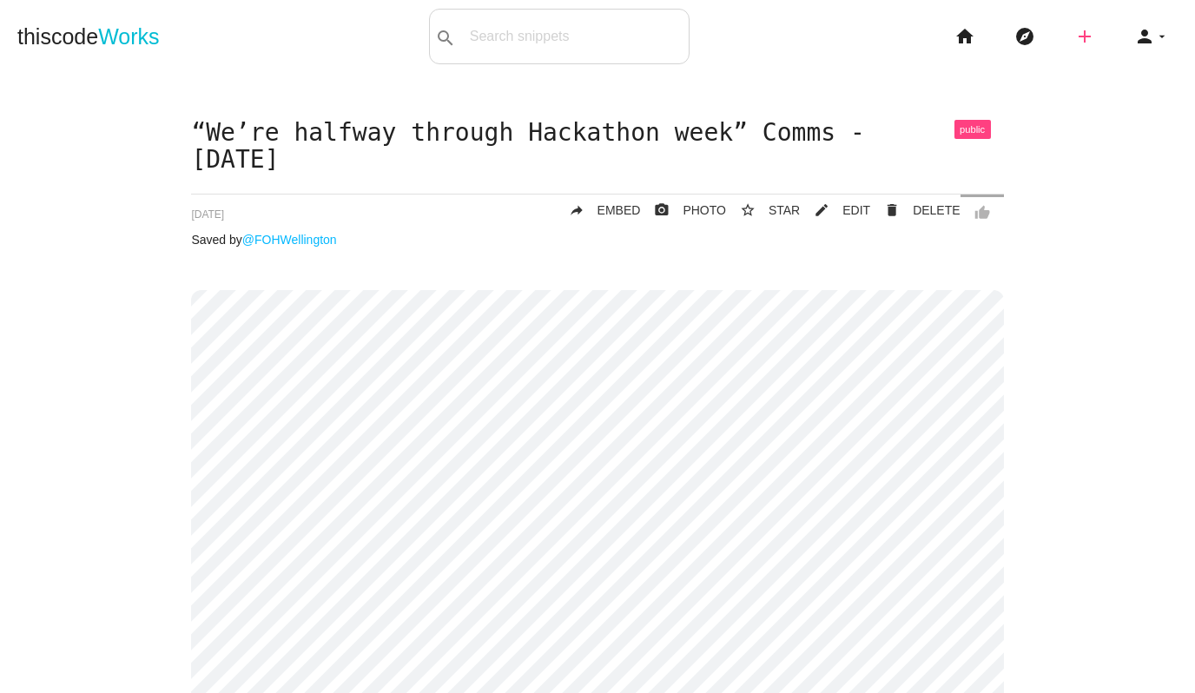
click at [1088, 41] on icon "add" at bounding box center [1084, 37] width 21 height 56
click at [1112, 30] on link "code Snippet" at bounding box center [1122, 30] width 122 height 43
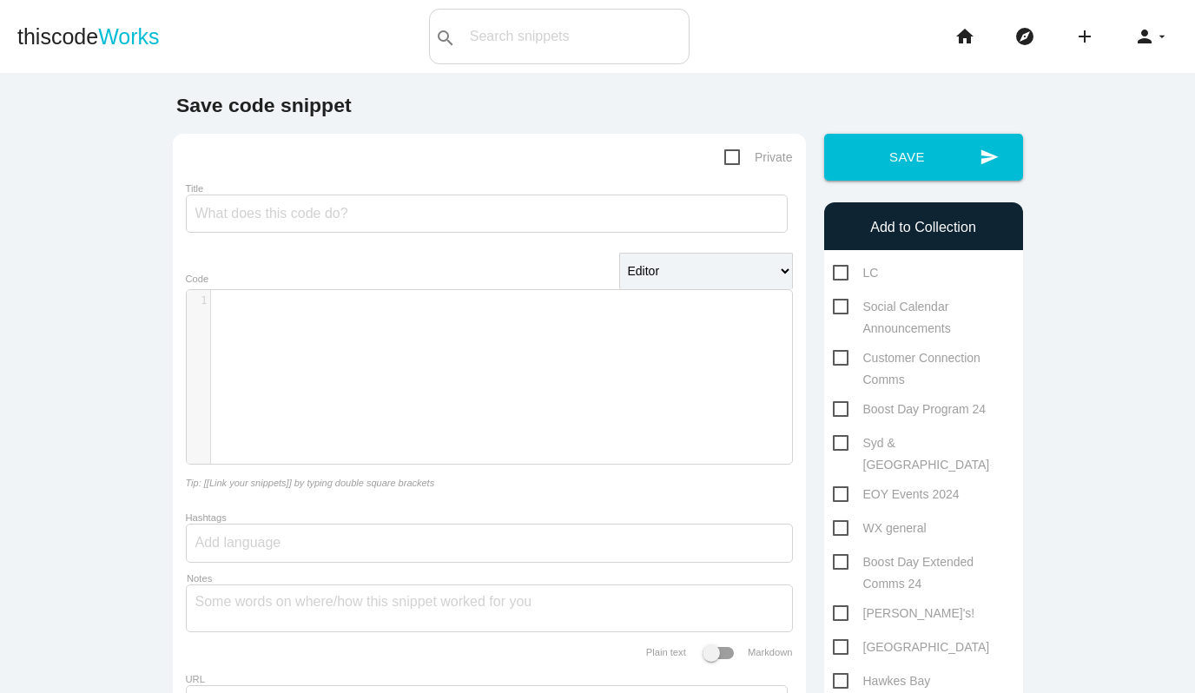
scroll to position [5, 0]
click at [263, 310] on div "​ x 1 ​" at bounding box center [501, 301] width 581 height 22
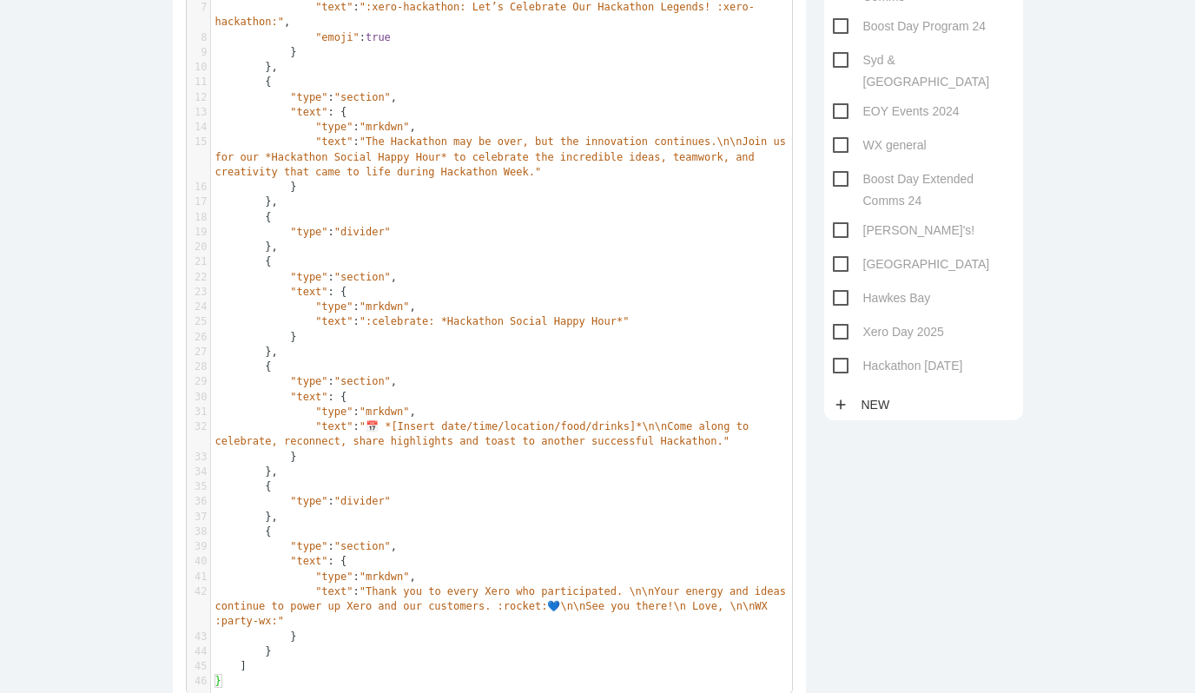
scroll to position [0, 0]
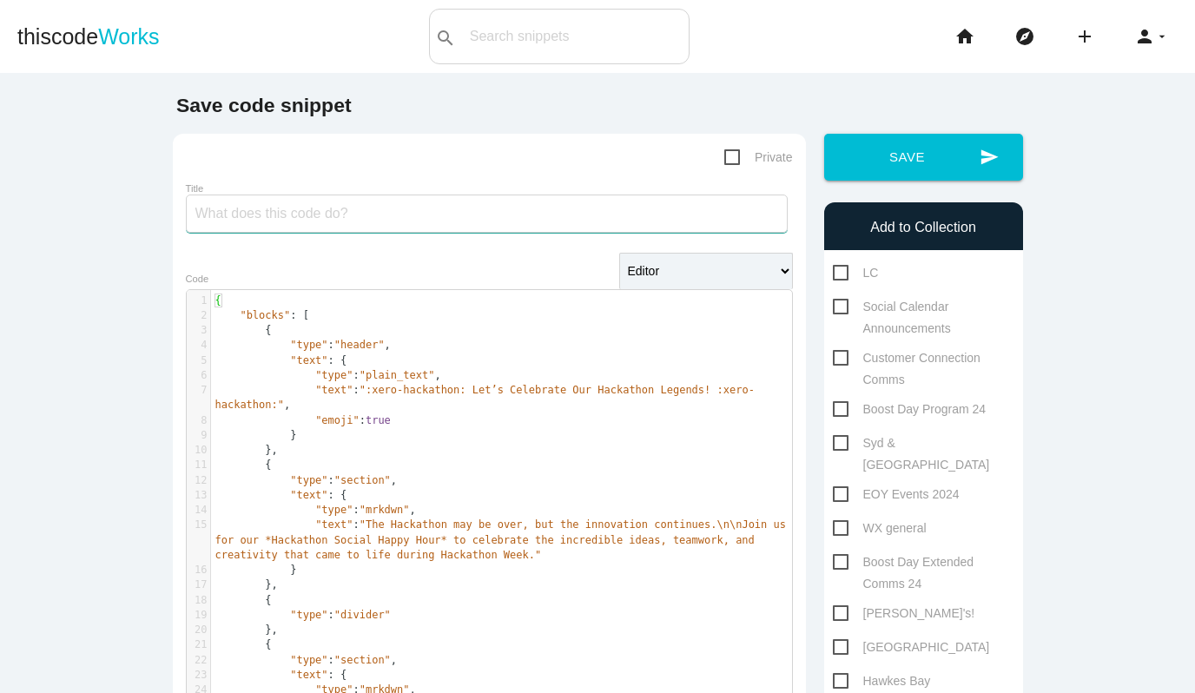
click at [258, 210] on input "Title" at bounding box center [487, 214] width 602 height 38
paste input "Let’s Celebrate our Hackathon Legends” Comms"
click at [447, 218] on input "Let’s Celebrate our Hackathon Legends” Comms" at bounding box center [487, 214] width 602 height 38
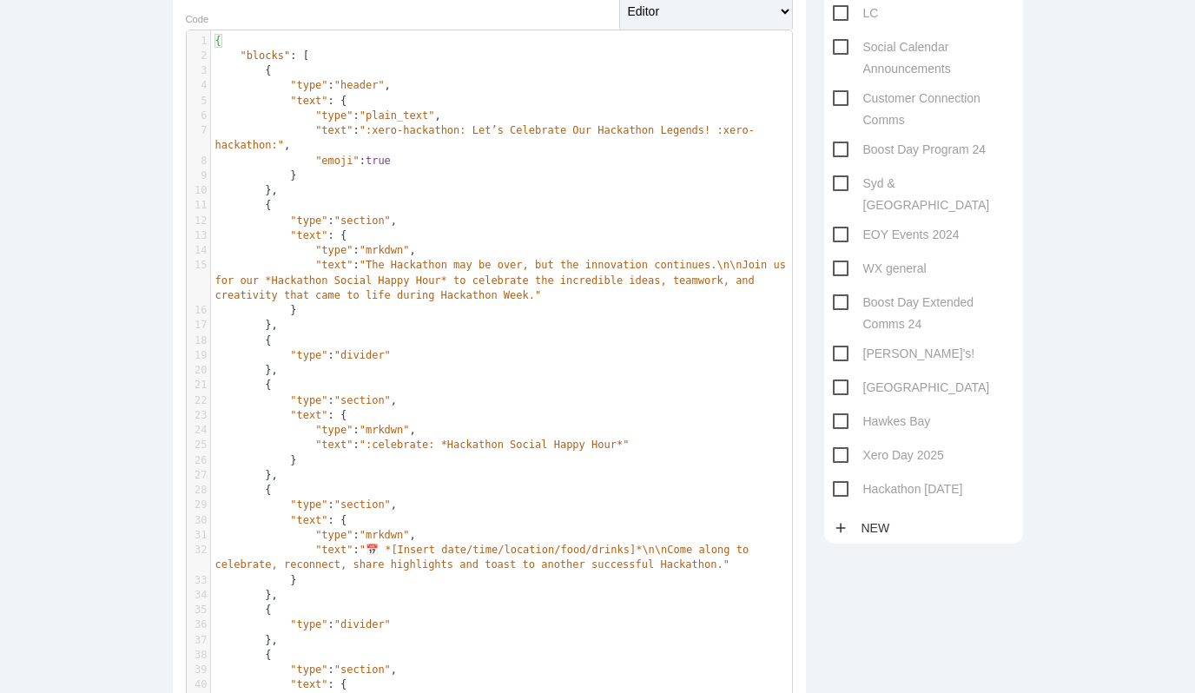
scroll to position [429, 0]
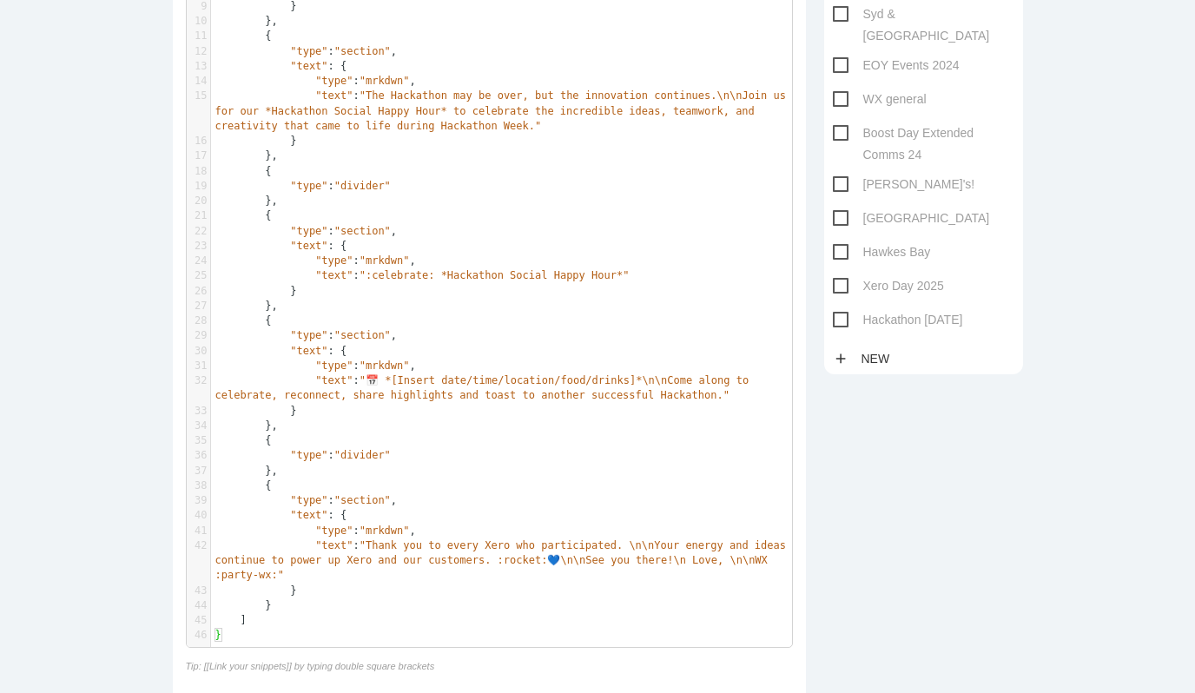
type input "Let’s Celebrate our Hackathon Legends Comms"
click at [848, 309] on span "Hackathon [DATE]" at bounding box center [898, 320] width 130 height 22
click at [844, 309] on input "Hackathon [DATE]" at bounding box center [838, 314] width 11 height 11
checkbox input "true"
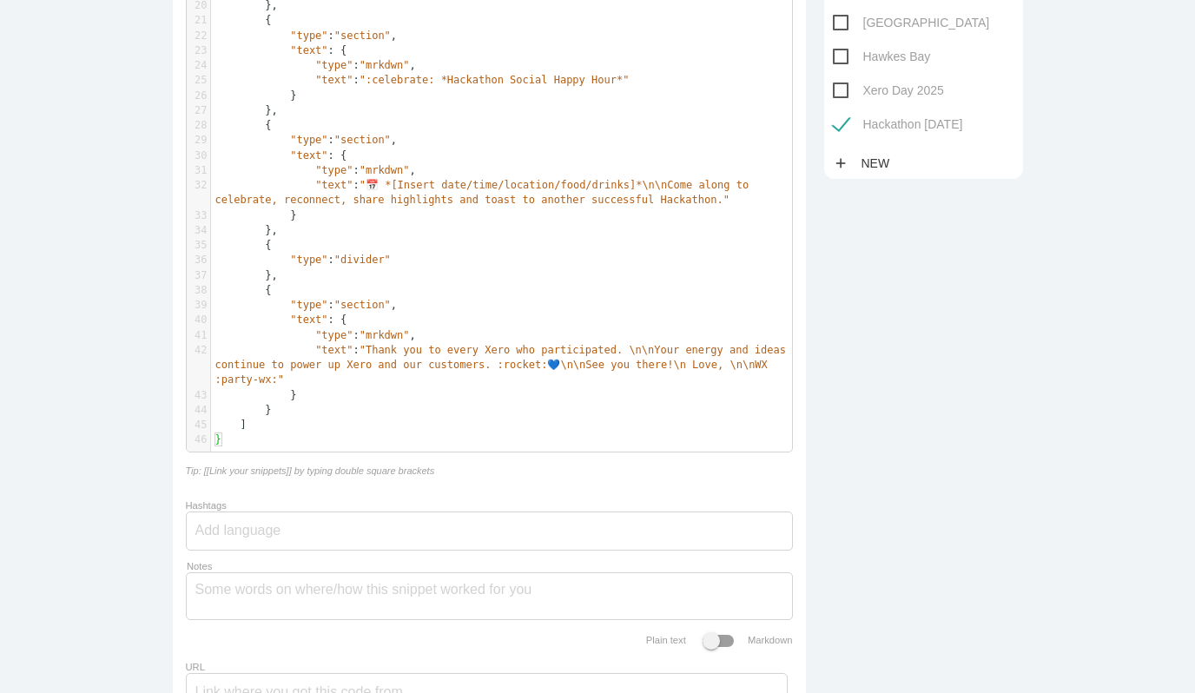
scroll to position [665, 0]
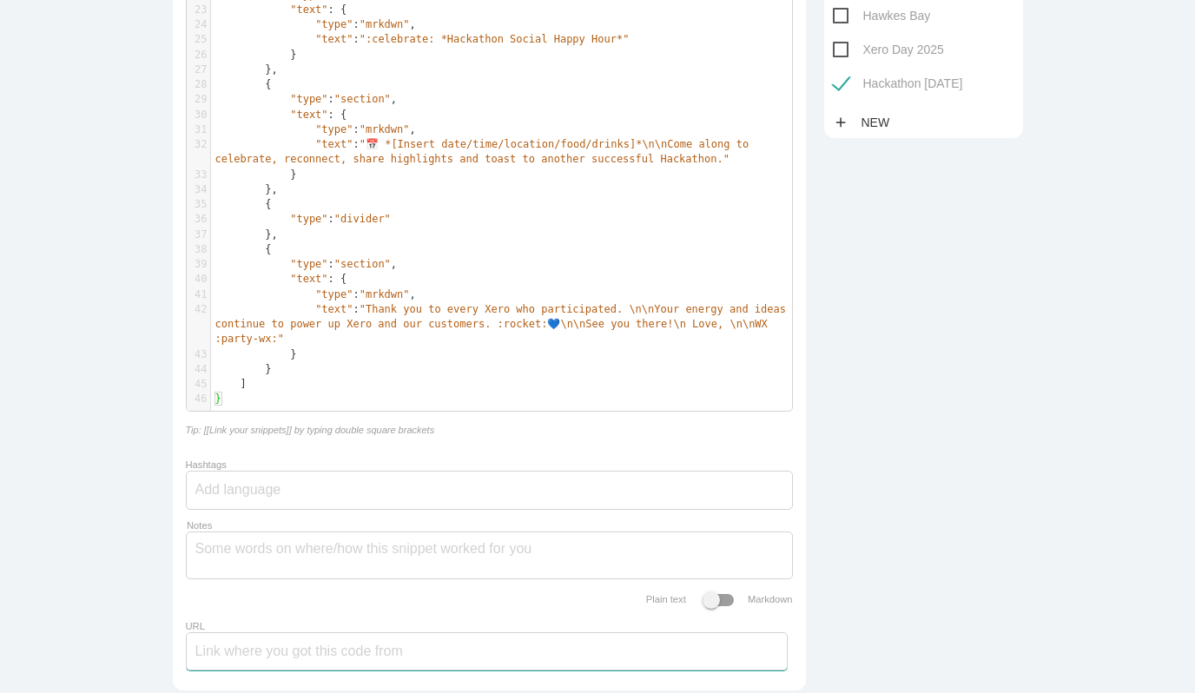
click at [236, 664] on input "URL" at bounding box center [487, 651] width 602 height 38
paste input "https://[DOMAIN_NAME]/block-kit-builder/TTUJY0L22?force_cold_boot=1#%7B%22block…"
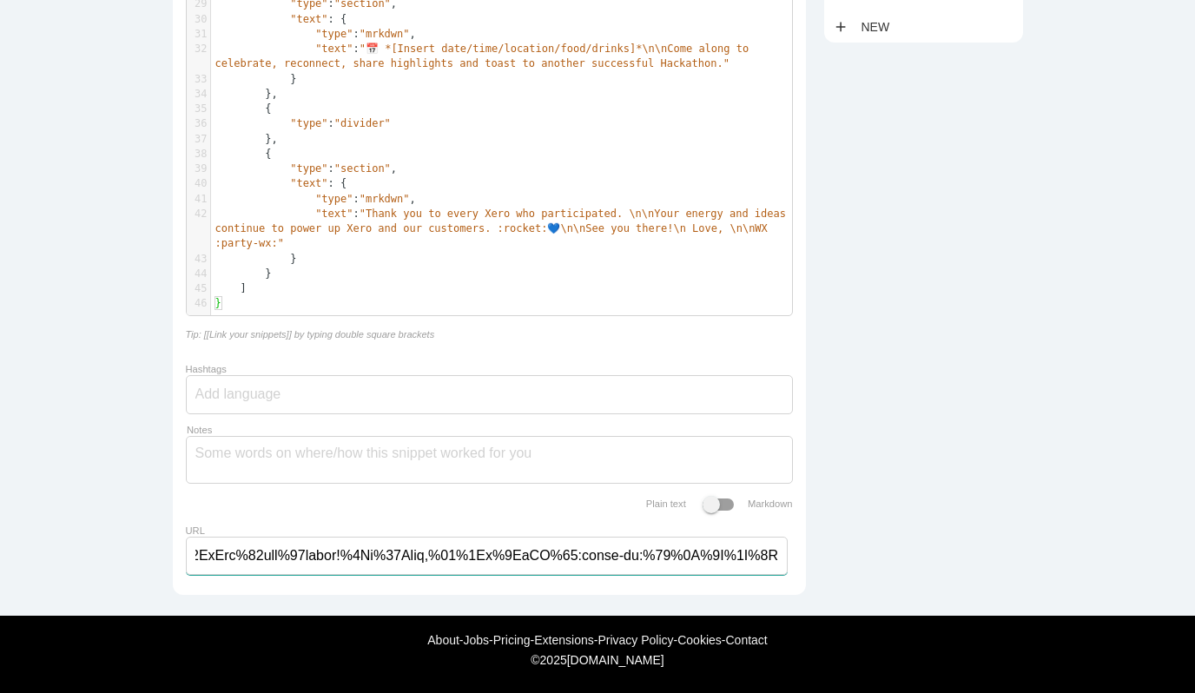
scroll to position [0, 0]
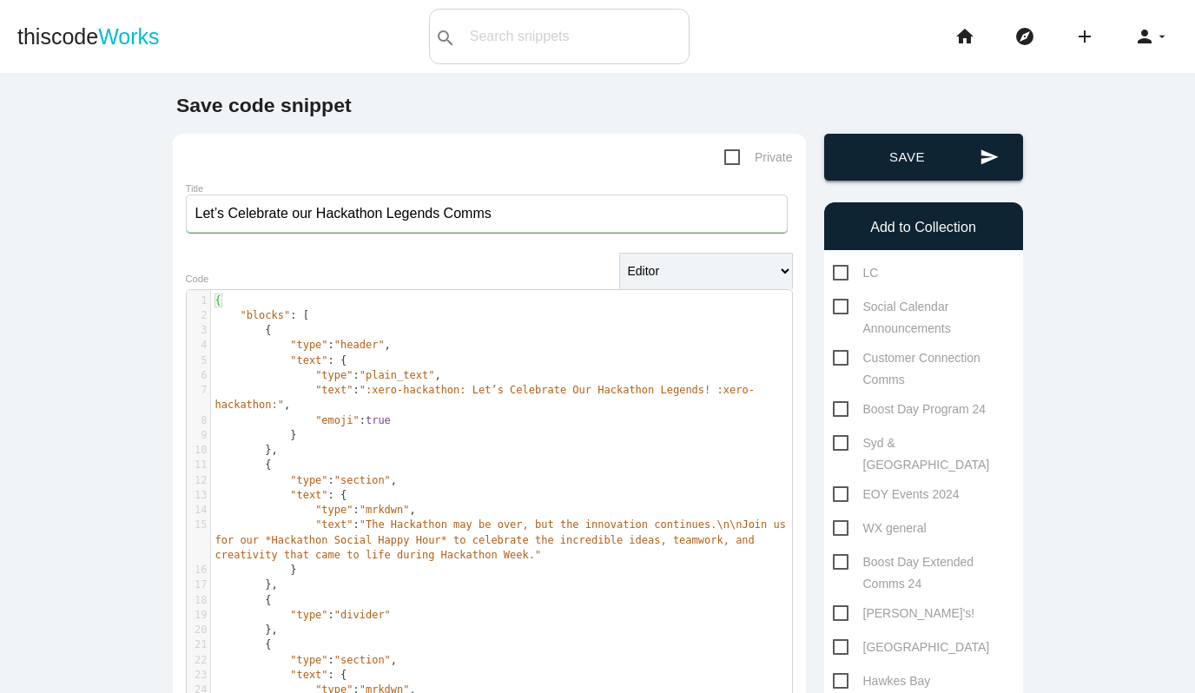
type input "https://[DOMAIN_NAME]/block-kit-builder/TTUJY0L22?force_cold_boot=1#%7B%22block…"
click at [891, 162] on button "send Save" at bounding box center [923, 157] width 199 height 47
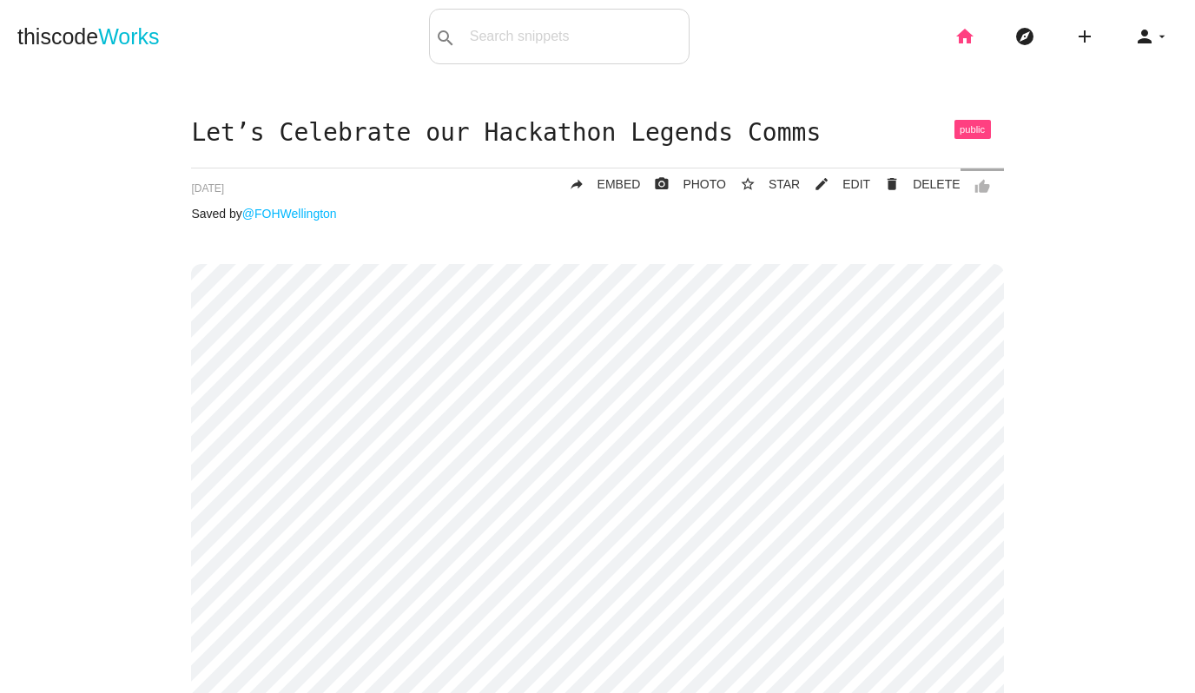
click at [971, 38] on icon "home" at bounding box center [965, 37] width 21 height 56
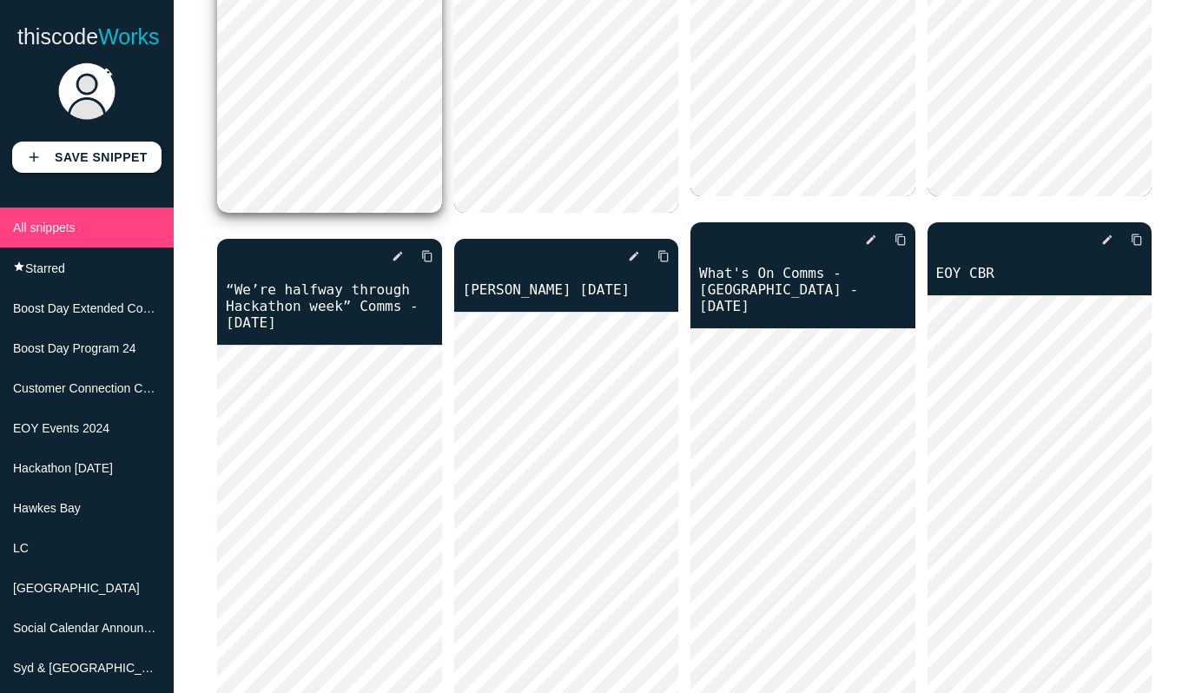
scroll to position [506, 0]
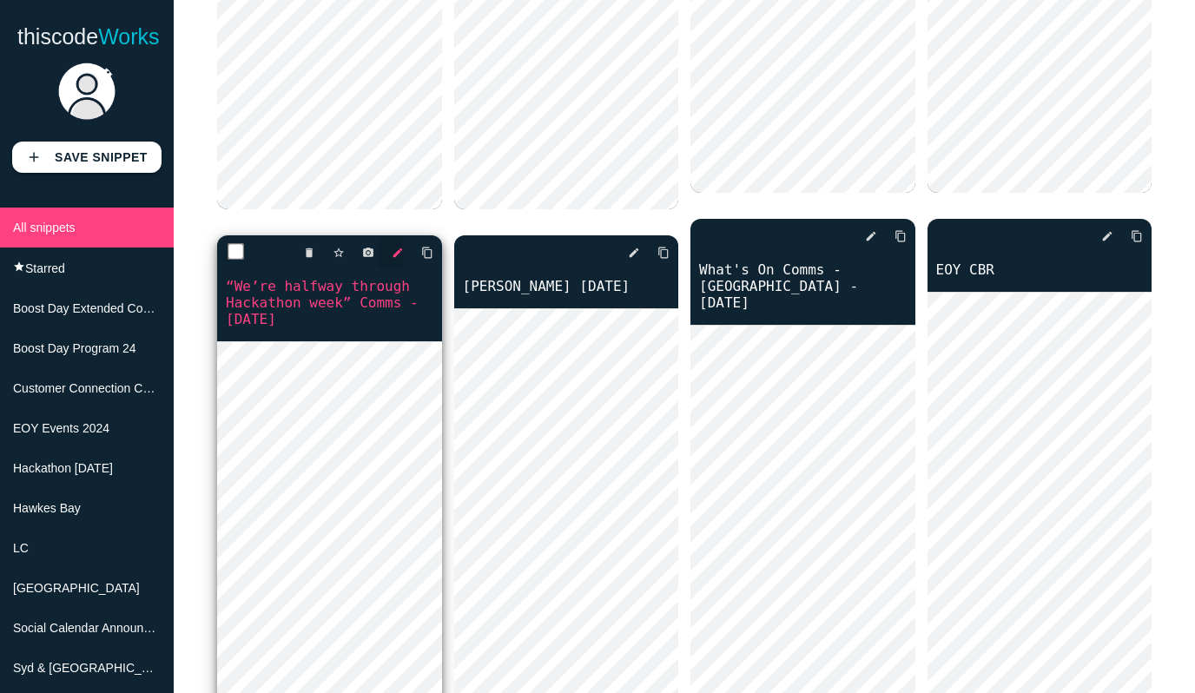
click at [396, 254] on icon "edit" at bounding box center [398, 252] width 12 height 31
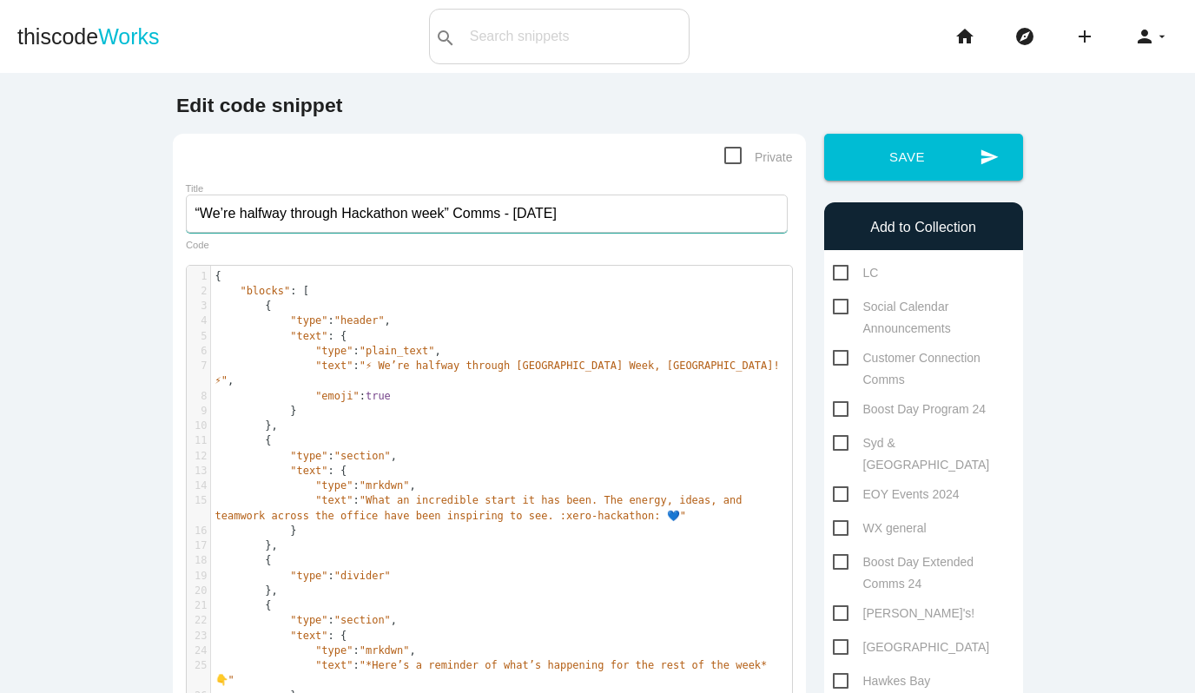
click at [204, 216] on input "“We’re halfway through Hackathon week” Comms - [DATE]" at bounding box center [487, 214] width 602 height 38
click at [448, 215] on input "We’re halfway through Hackathon week” Comms - [DATE]" at bounding box center [487, 214] width 602 height 38
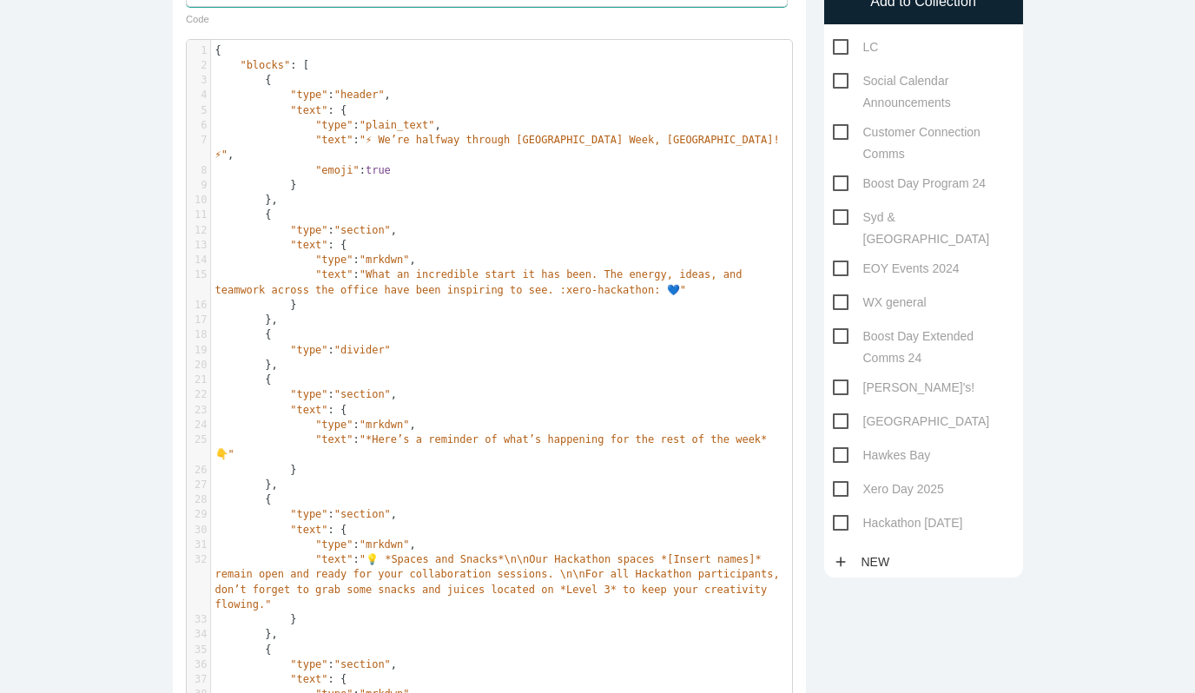
scroll to position [275, 0]
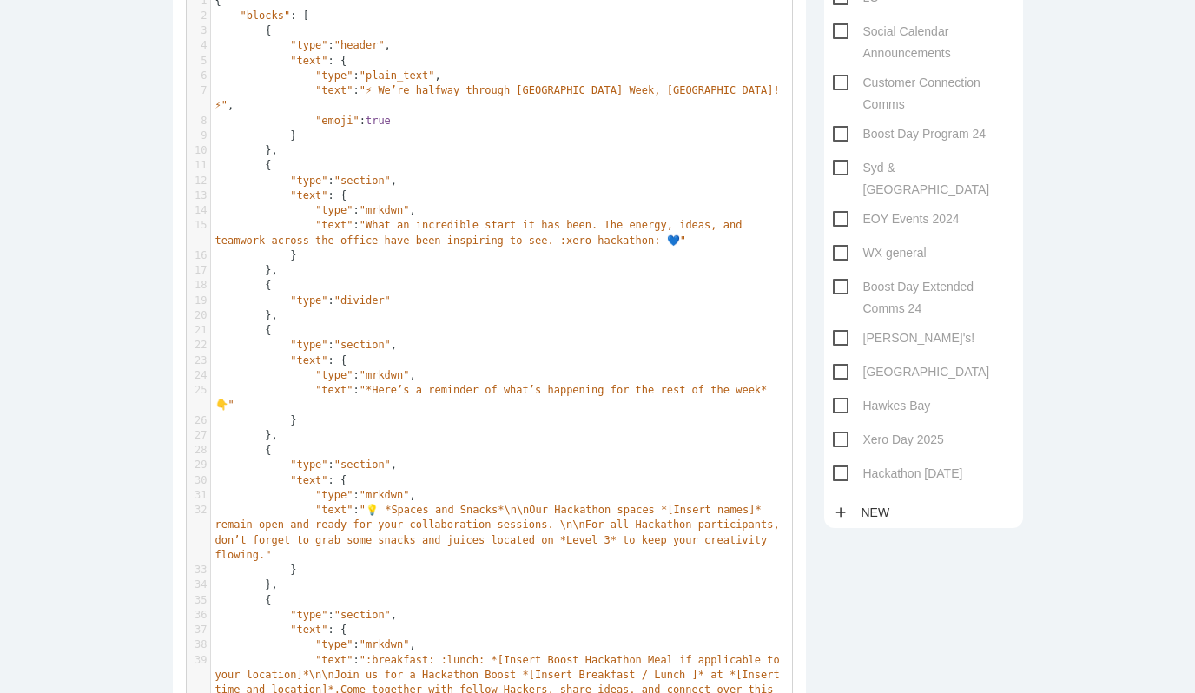
type input "We’re halfway through Hackathon week Comms - [DATE]"
click at [844, 463] on span "Hackathon [DATE]" at bounding box center [898, 474] width 130 height 22
click at [844, 463] on input "Hackathon [DATE]" at bounding box center [838, 468] width 11 height 11
checkbox input "true"
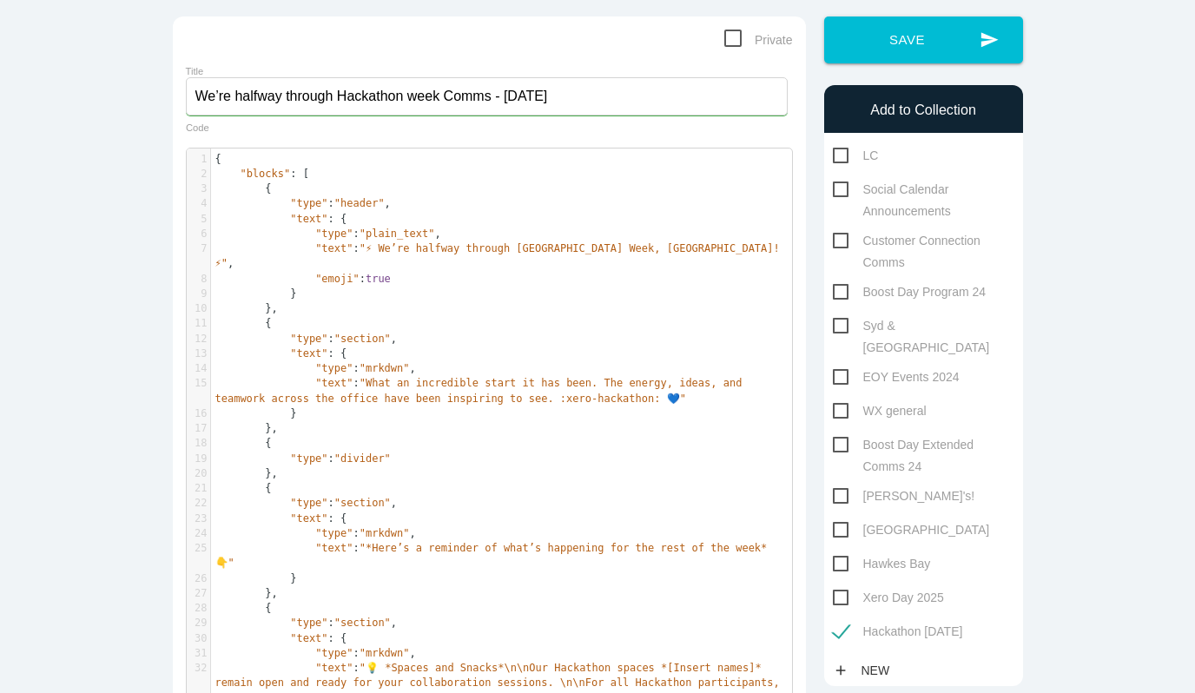
scroll to position [0, 0]
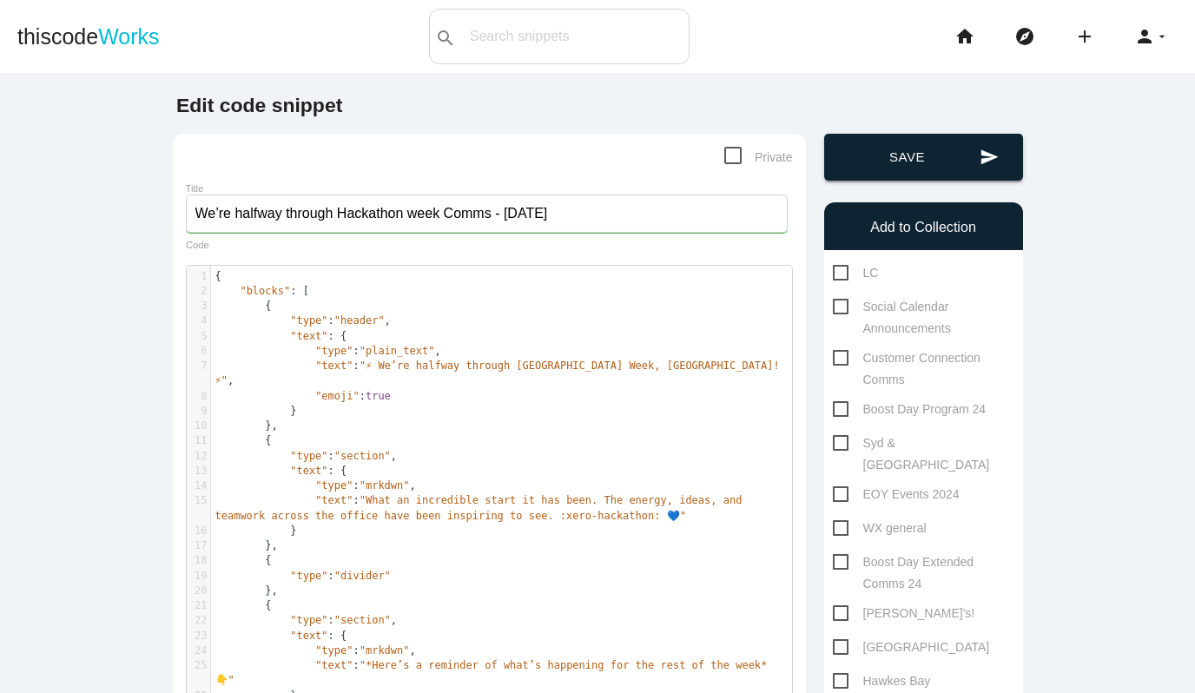
click at [970, 141] on button "send Save" at bounding box center [923, 157] width 199 height 47
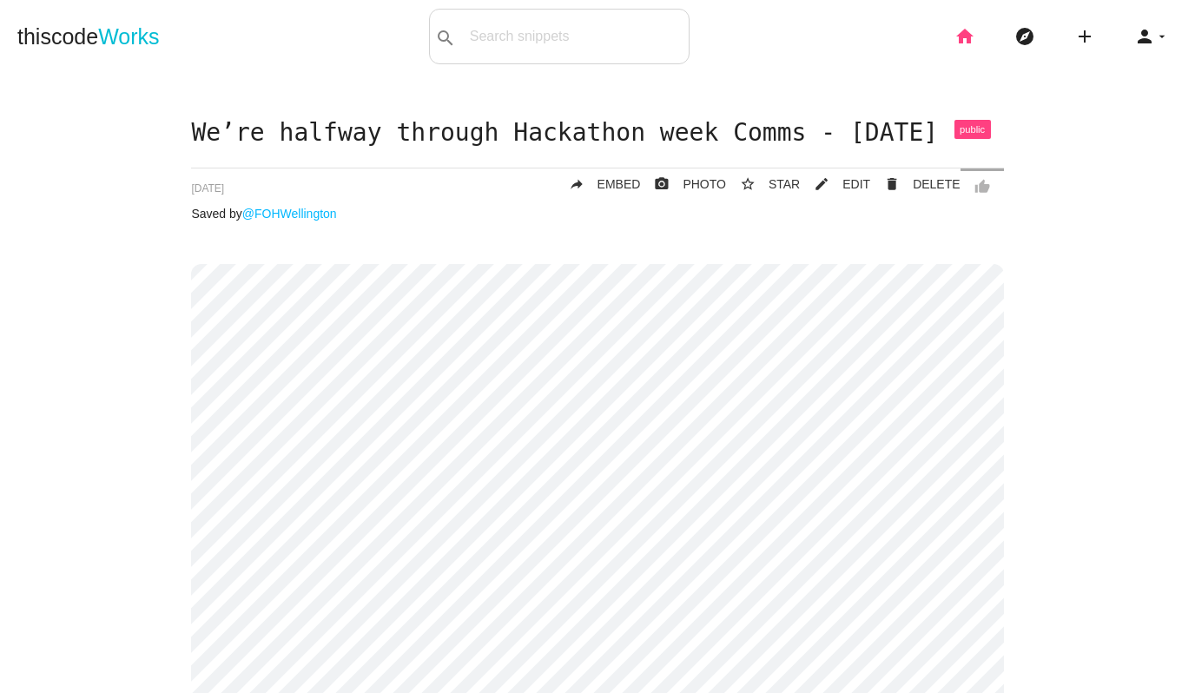
click at [963, 35] on icon "home" at bounding box center [965, 37] width 21 height 56
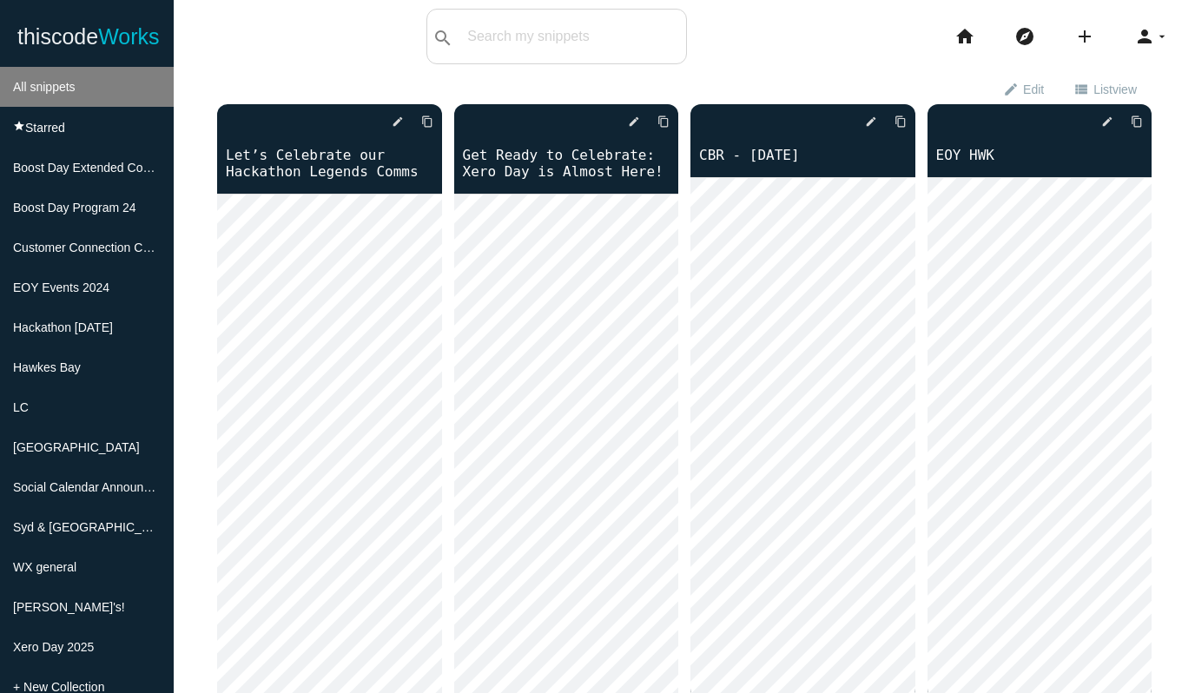
scroll to position [180, 0]
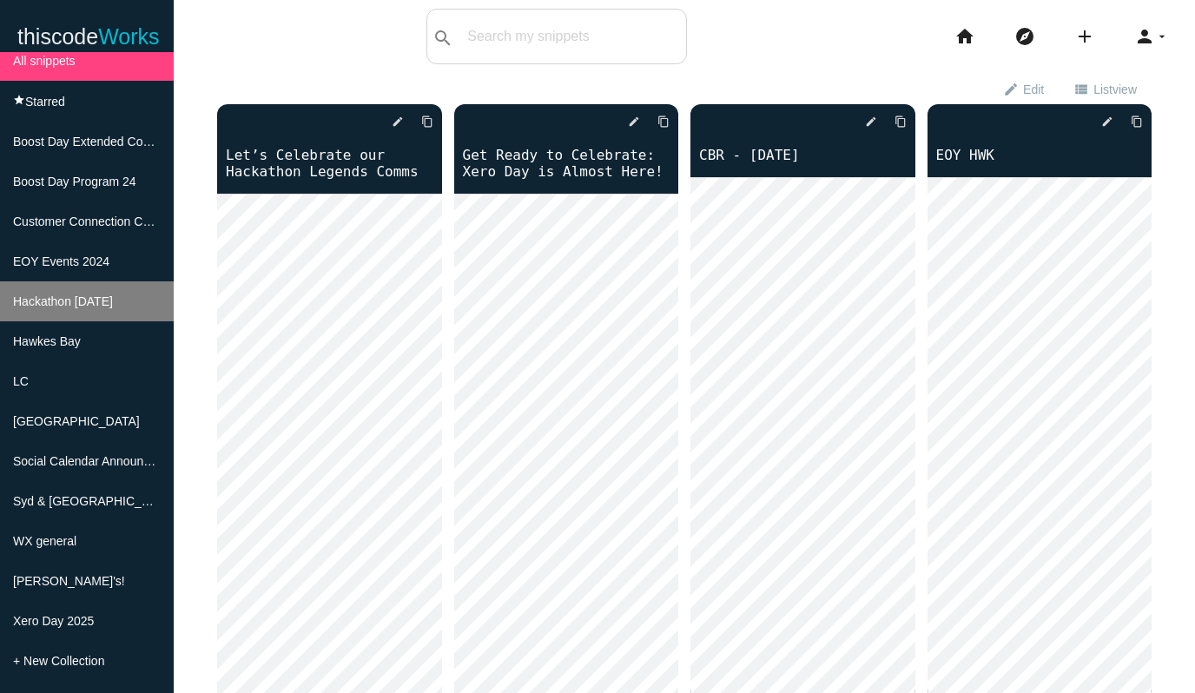
click at [108, 294] on span "Hackathon [DATE]" at bounding box center [63, 301] width 100 height 14
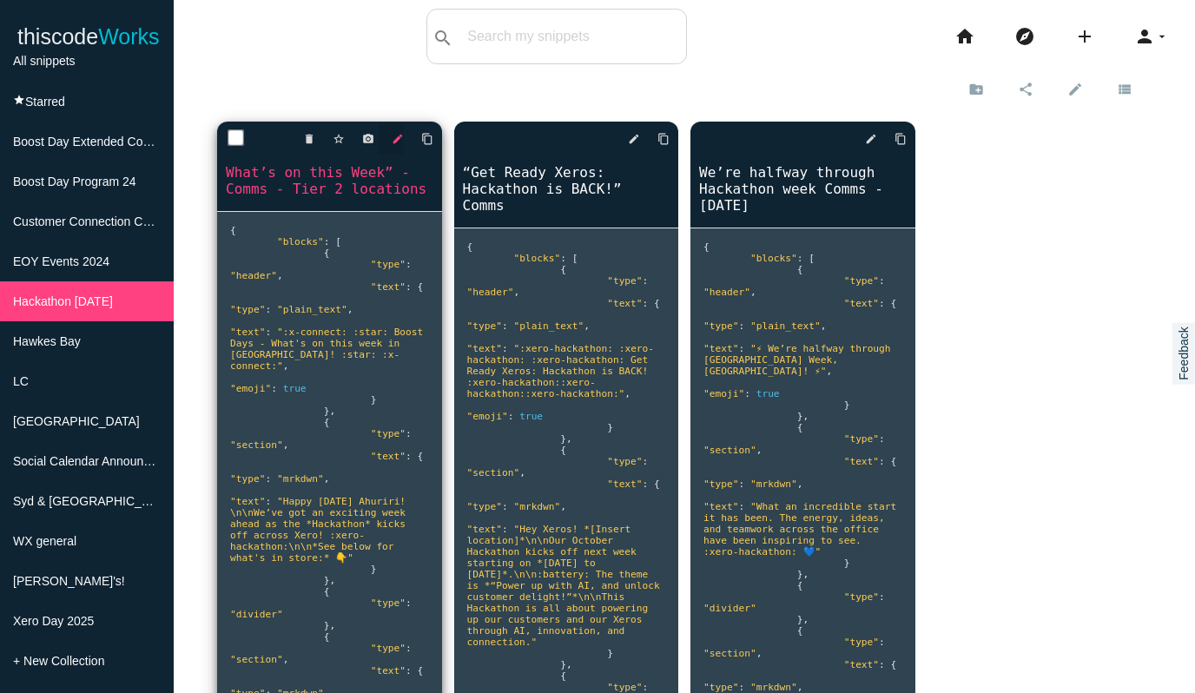
click at [397, 140] on icon "edit" at bounding box center [398, 138] width 12 height 31
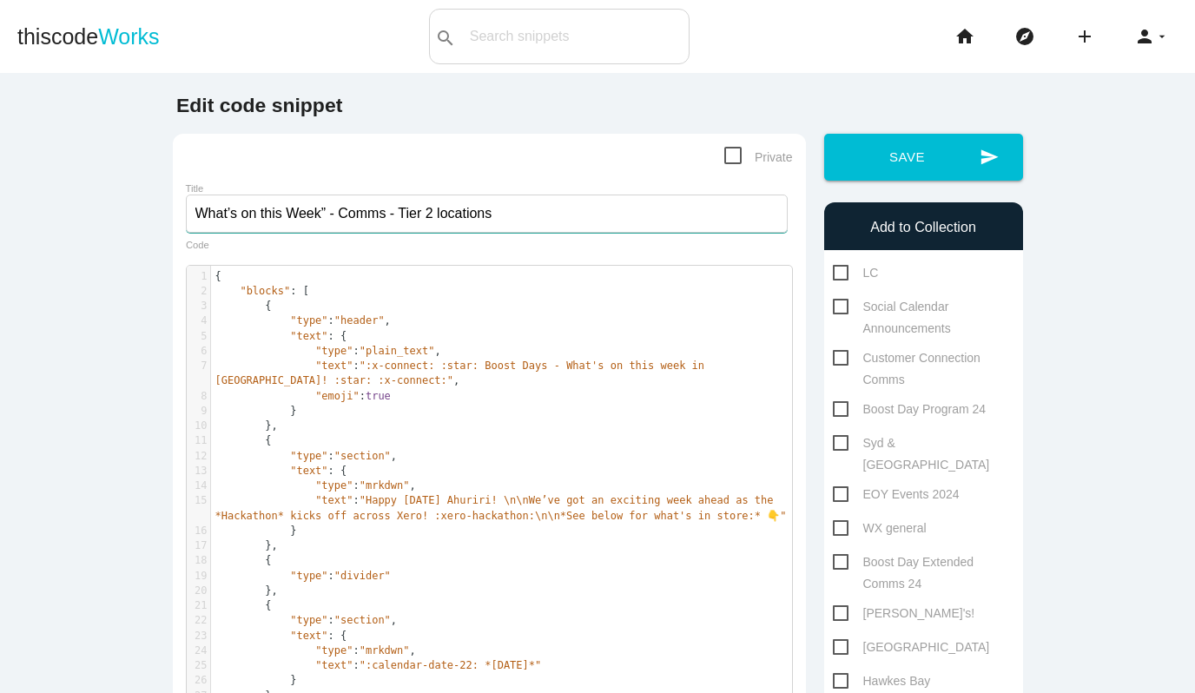
click at [327, 215] on input "What’s on this Week” - Comms - Tier 2 locations" at bounding box center [487, 214] width 602 height 38
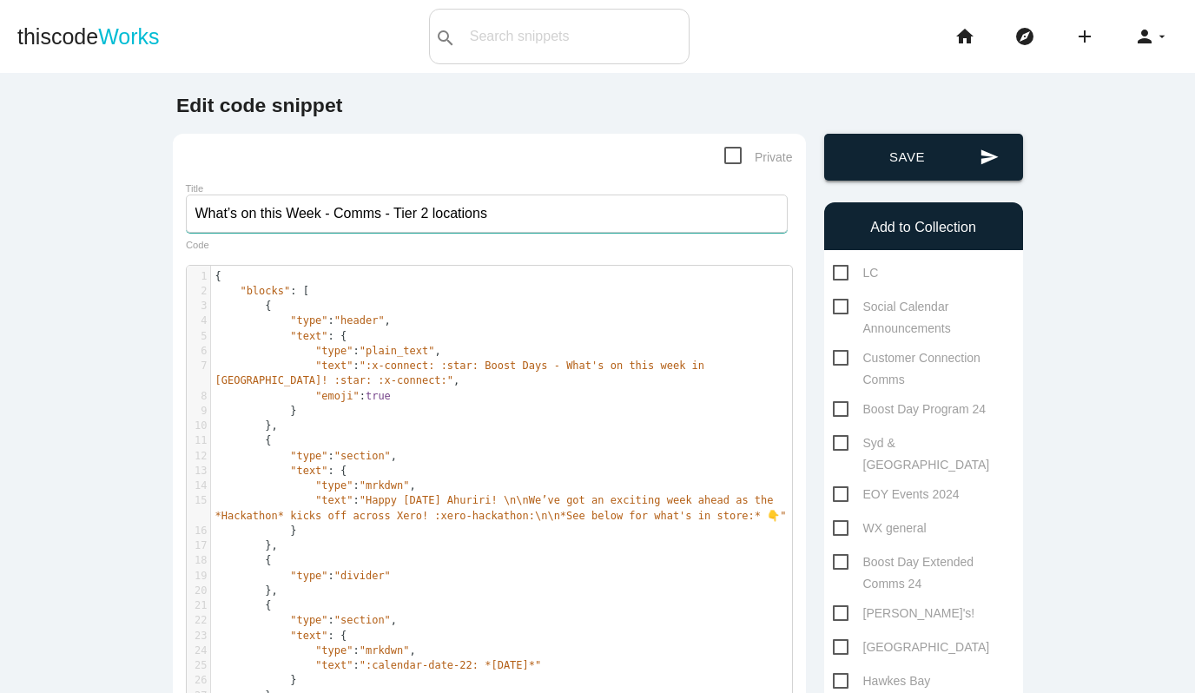
type input "What’s on this Week - Comms - Tier 2 locations"
click at [909, 149] on button "send Save" at bounding box center [923, 157] width 199 height 47
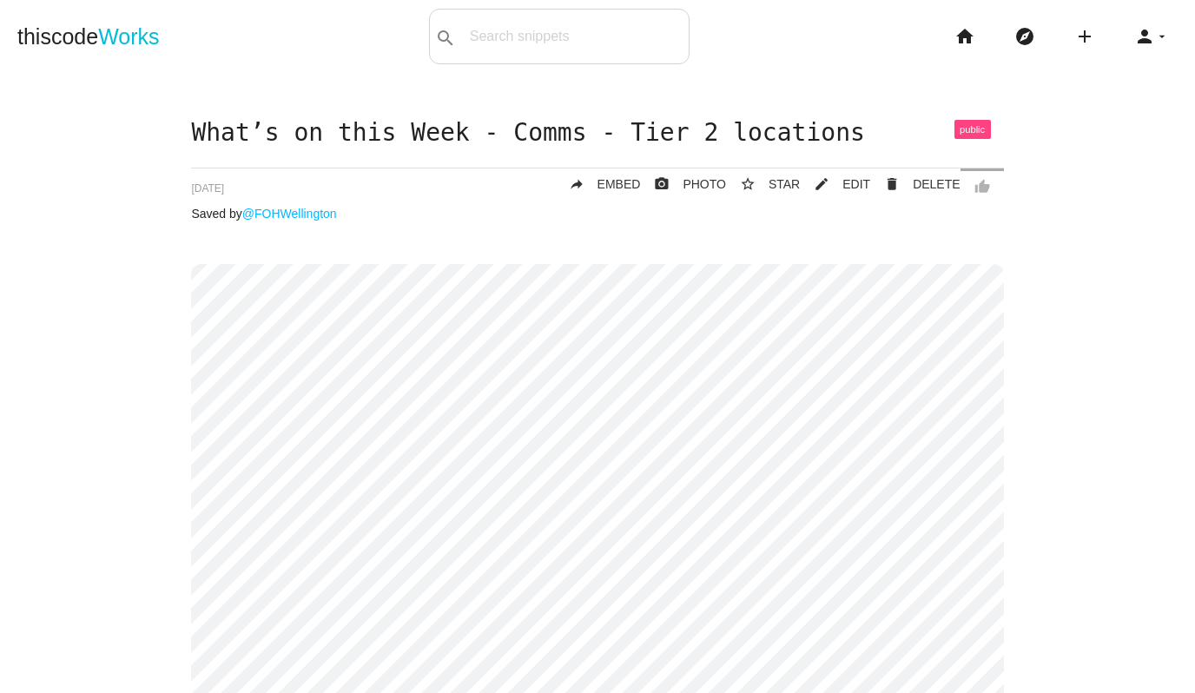
drag, startPoint x: 962, startPoint y: 36, endPoint x: 724, endPoint y: 78, distance: 242.6
click at [962, 36] on icon "home" at bounding box center [965, 37] width 21 height 56
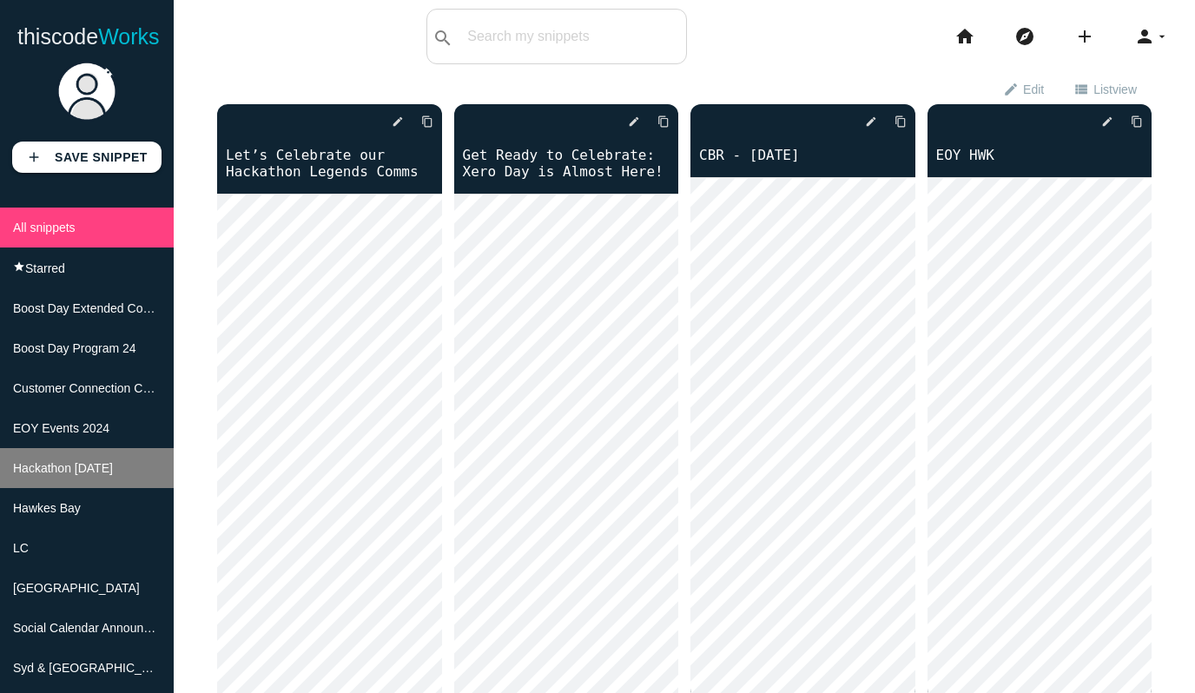
click at [113, 472] on span "Hackathon [DATE]" at bounding box center [63, 468] width 100 height 14
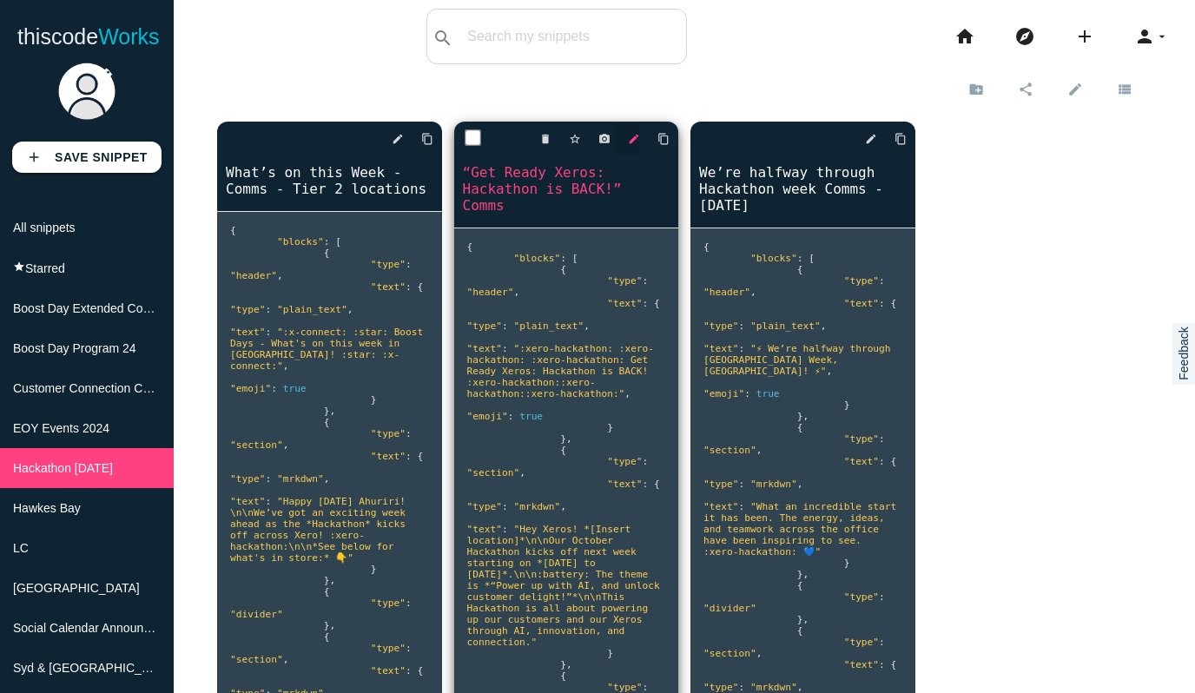
click at [633, 144] on icon "edit" at bounding box center [634, 138] width 12 height 31
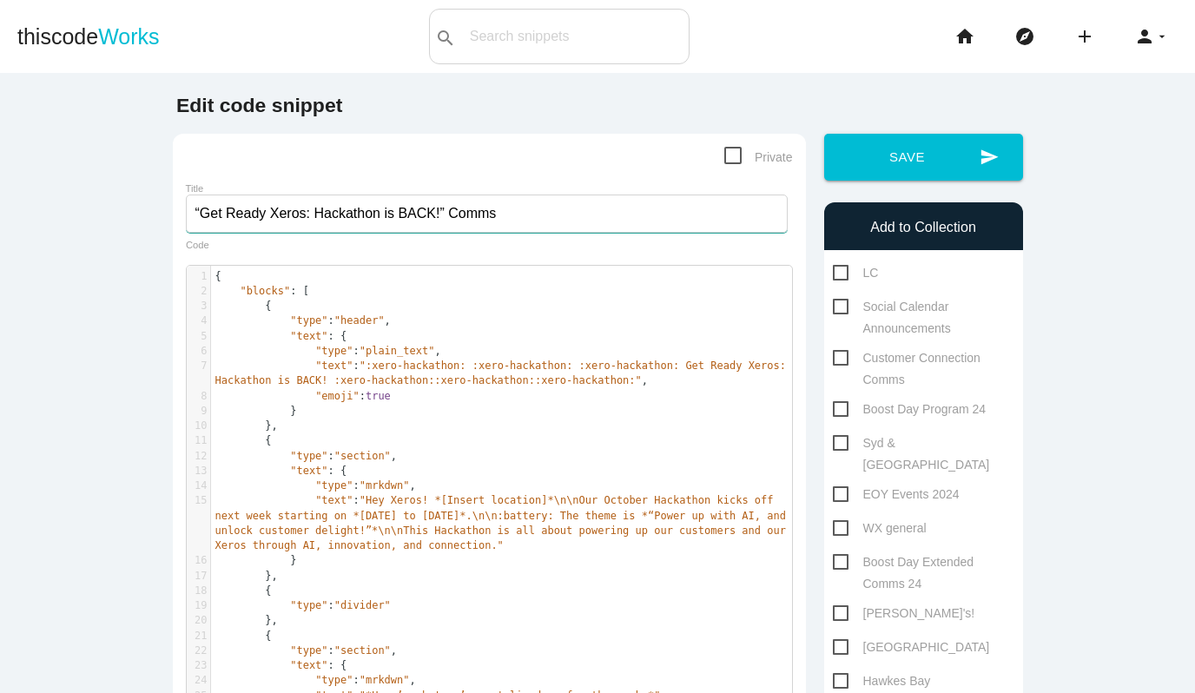
click at [204, 212] on input "“Get Ready Xeros: Hackathon is BACK!” Comms" at bounding box center [487, 214] width 602 height 38
click at [439, 215] on input "Get Ready Xeros: Hackathon is BACK!” Comms" at bounding box center [487, 214] width 602 height 38
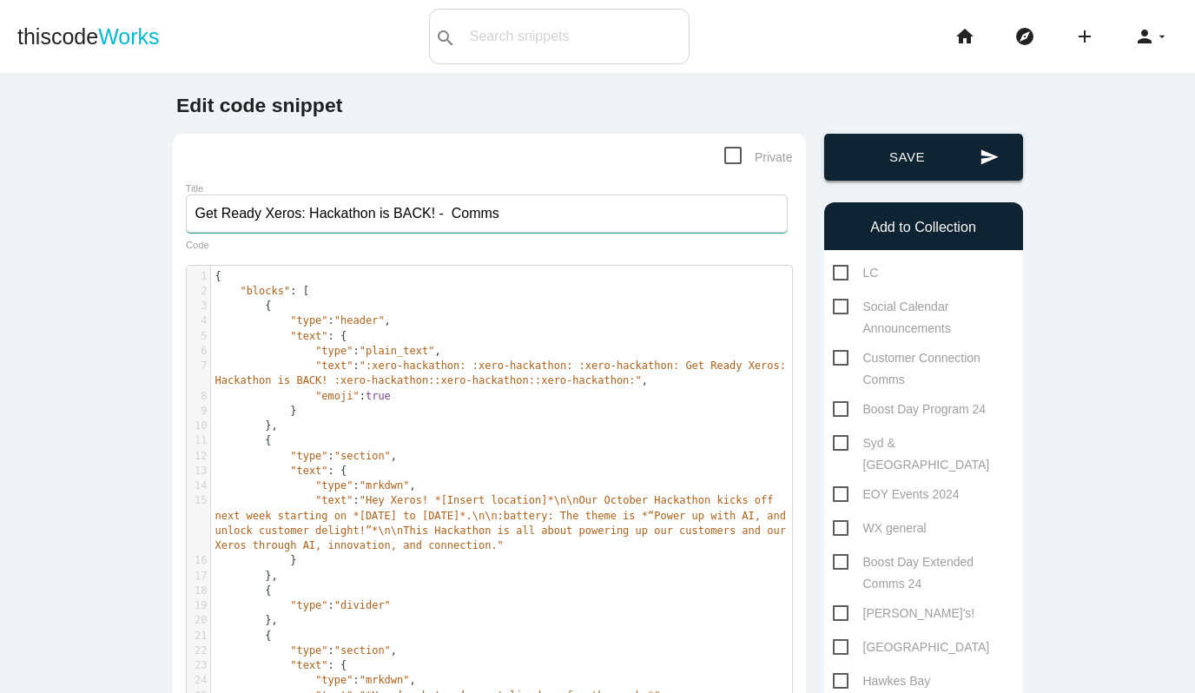
type input "Get Ready Xeros: Hackathon is BACK! - Comms"
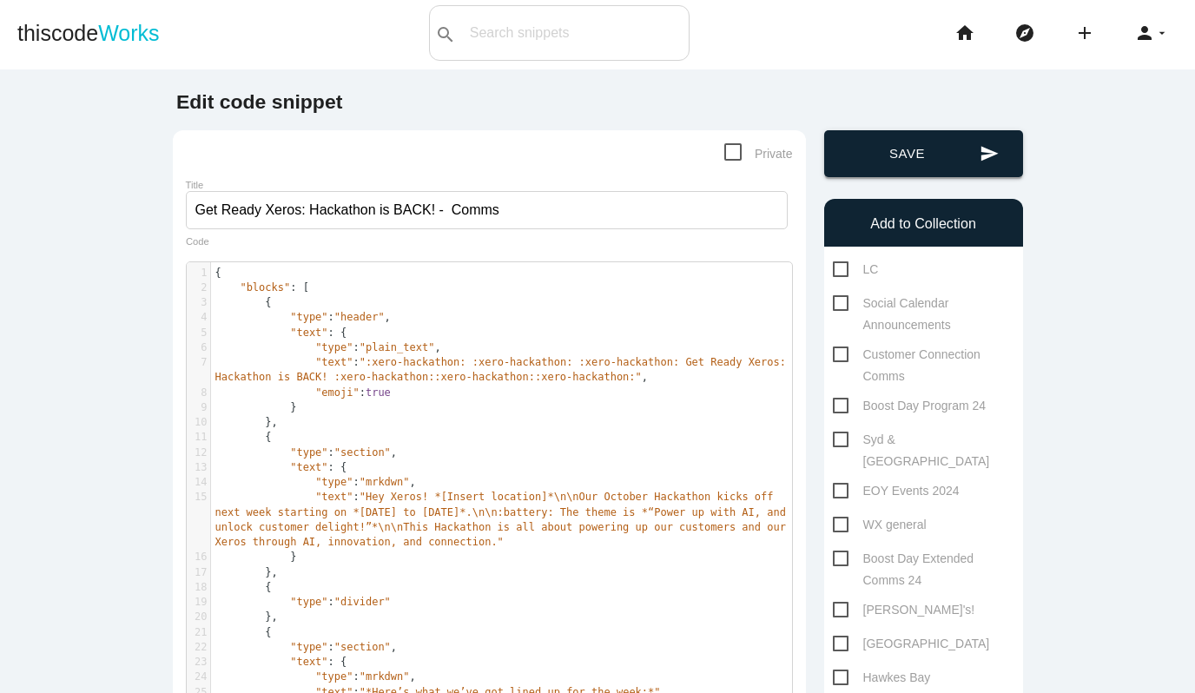
click at [879, 153] on button "send Save" at bounding box center [923, 153] width 199 height 47
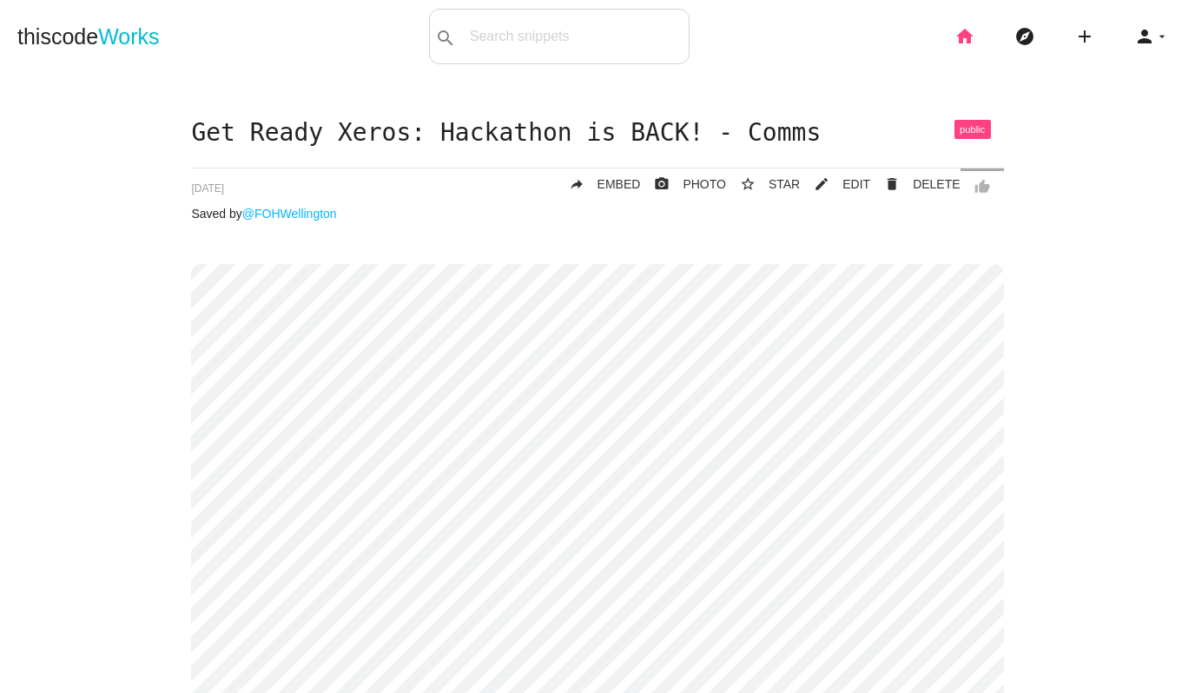
click at [970, 38] on icon "home" at bounding box center [965, 37] width 21 height 56
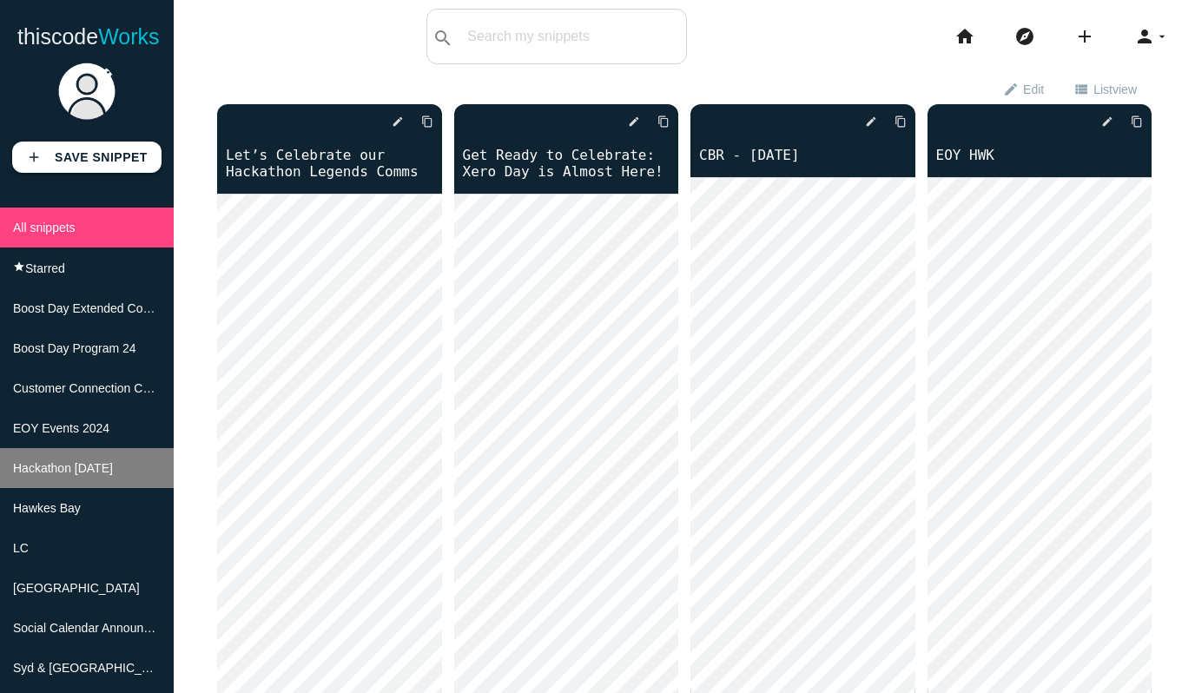
click at [96, 484] on li "Hackathon [DATE]" at bounding box center [87, 468] width 174 height 40
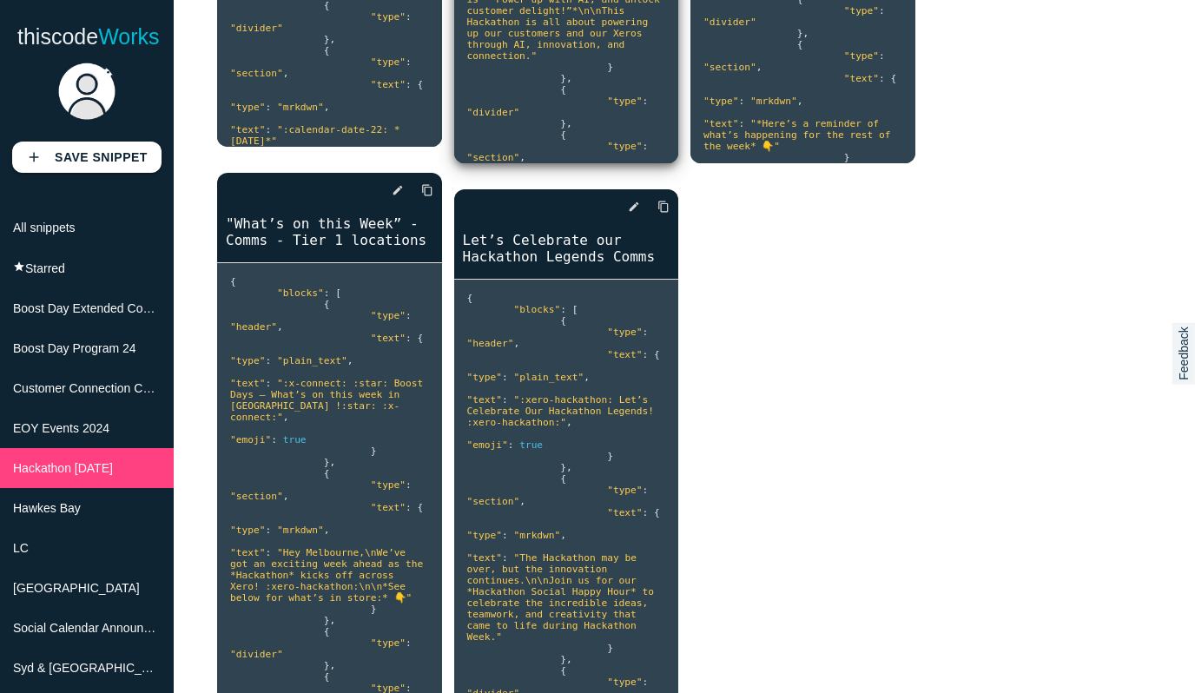
scroll to position [633, 0]
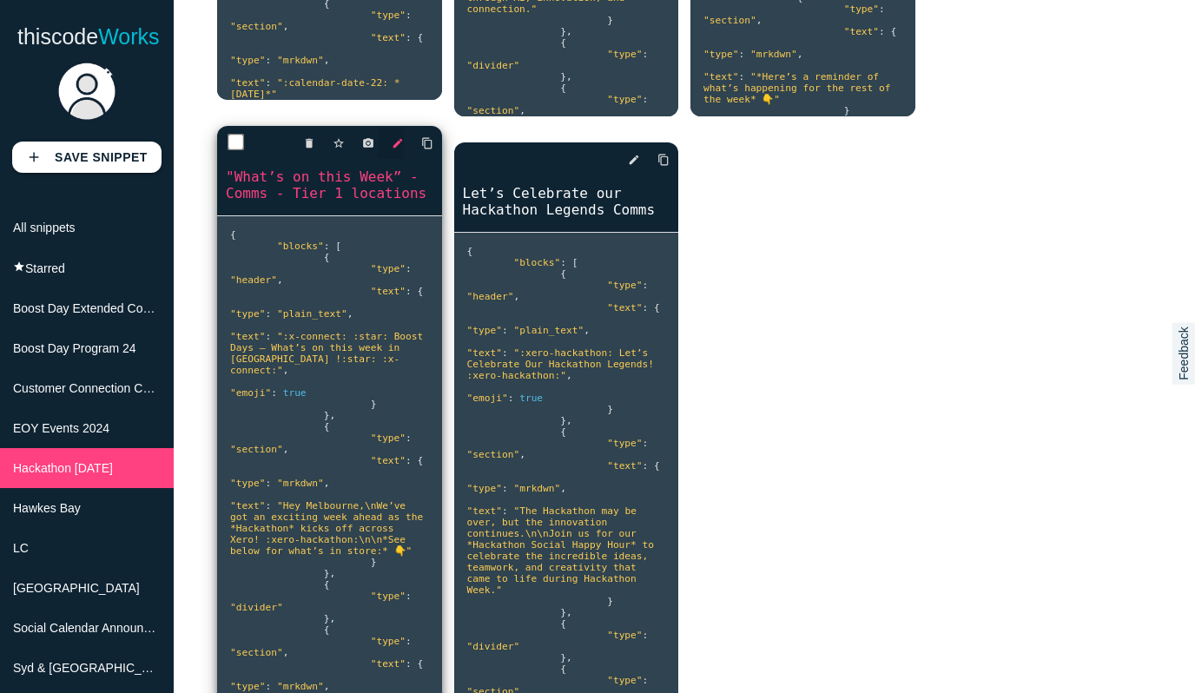
click at [400, 146] on icon "edit" at bounding box center [398, 143] width 12 height 31
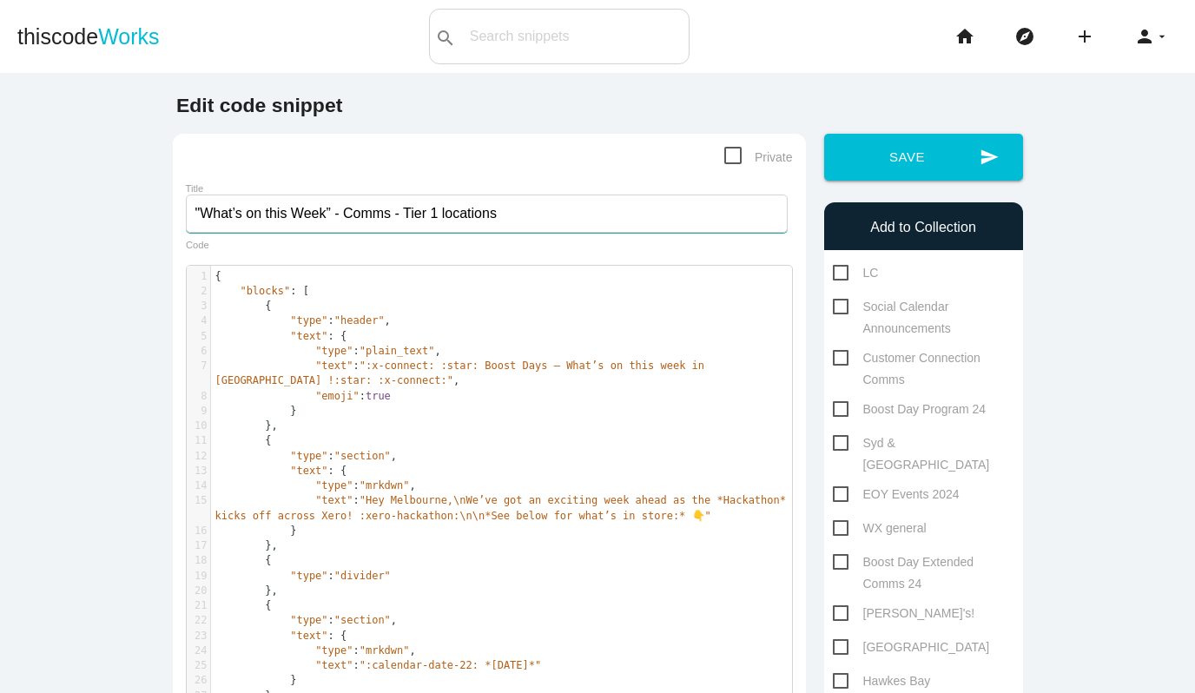
click at [203, 215] on input ""What’s on this Week” - Comms - Tier 1 locations" at bounding box center [487, 214] width 602 height 38
drag, startPoint x: 328, startPoint y: 212, endPoint x: 352, endPoint y: 232, distance: 30.8
click at [329, 214] on input "What’s on this Week” - Comms - Tier 1 locations" at bounding box center [487, 214] width 602 height 38
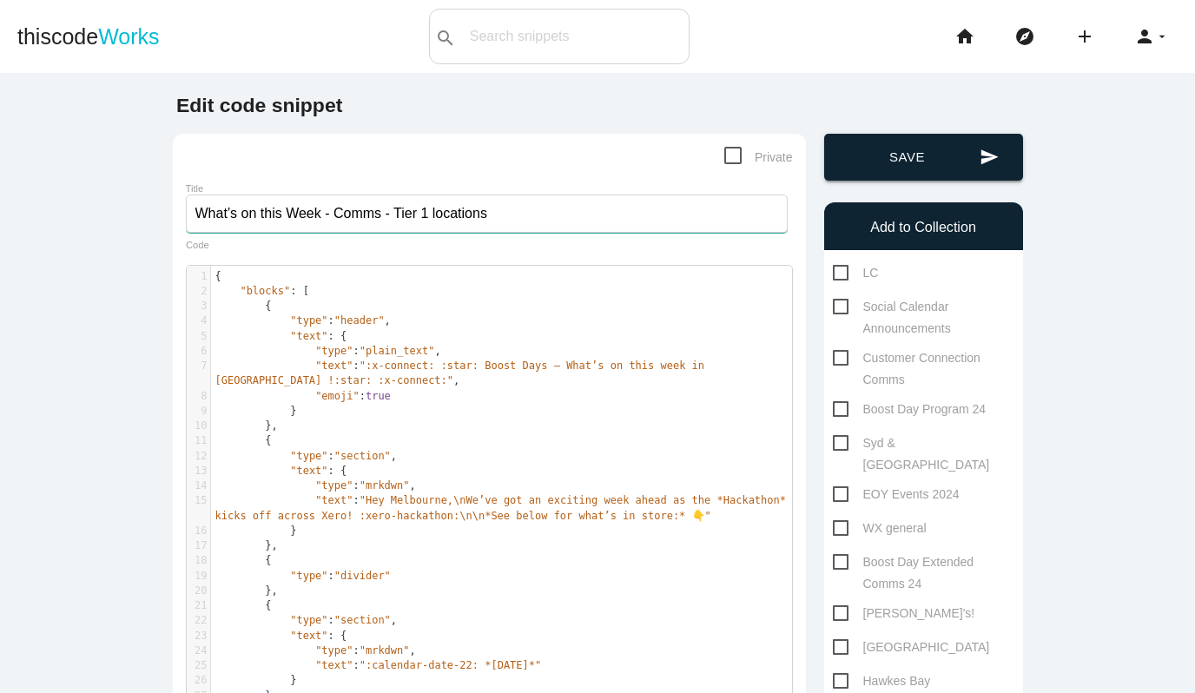
type input "What’s on this Week - Comms - Tier 1 locations"
click at [911, 152] on button "send Save" at bounding box center [923, 157] width 199 height 47
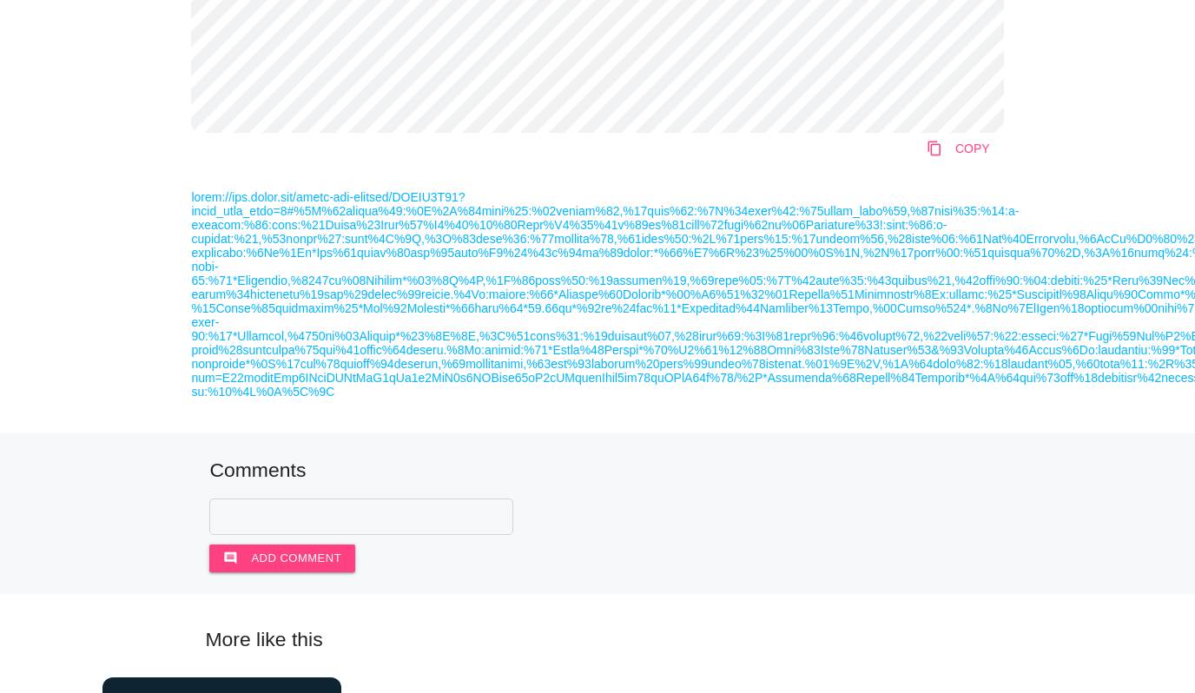
scroll to position [1720, 0]
